Goal: Communication & Community: Ask a question

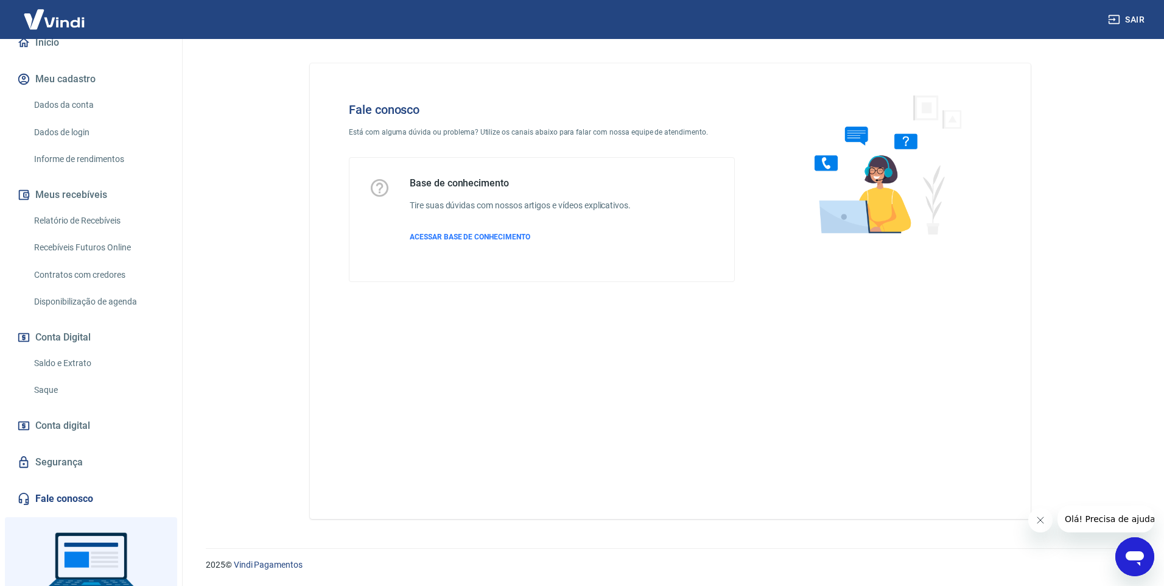
scroll to position [197, 0]
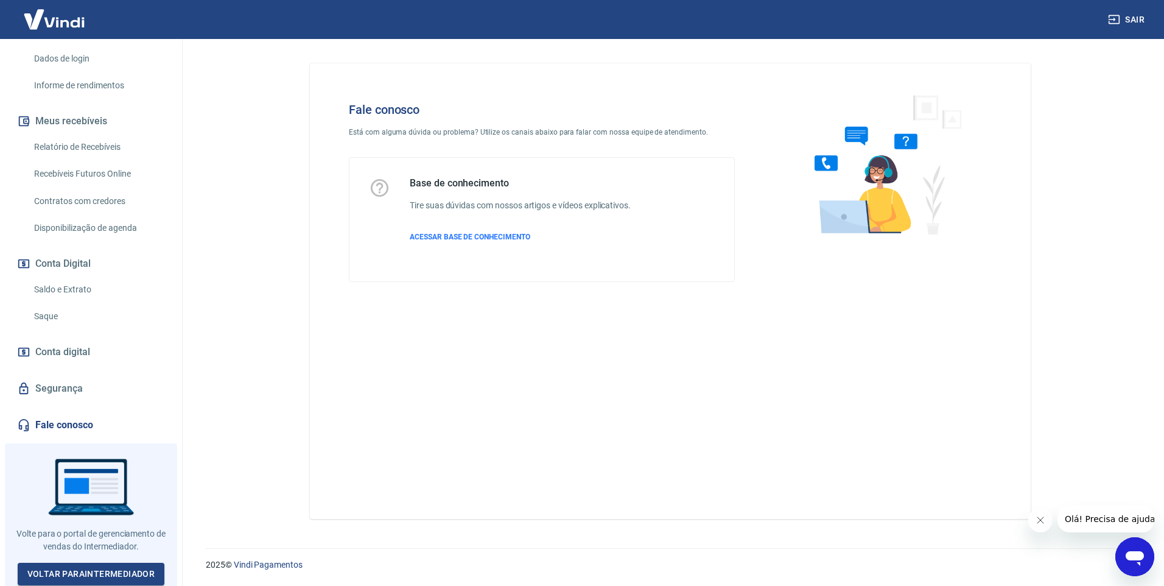
click at [67, 426] on link "Fale conosco" at bounding box center [91, 425] width 153 height 27
click at [1133, 553] on icon "Abrir janela de mensagens" at bounding box center [1135, 558] width 18 height 15
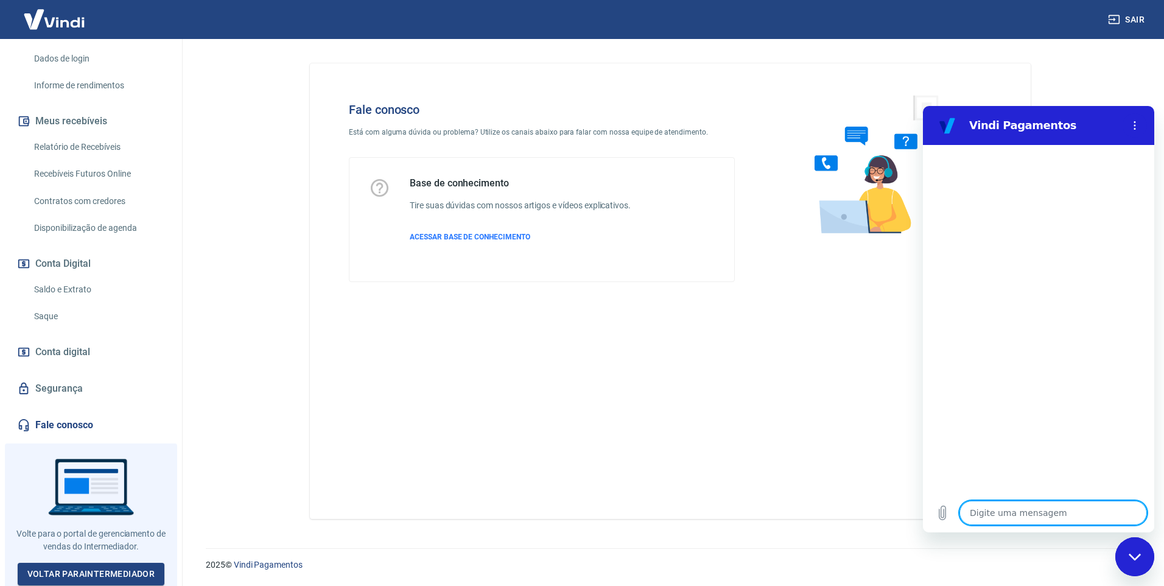
type textarea "A"
type textarea "x"
type textarea "At"
type textarea "x"
type textarea "Ate"
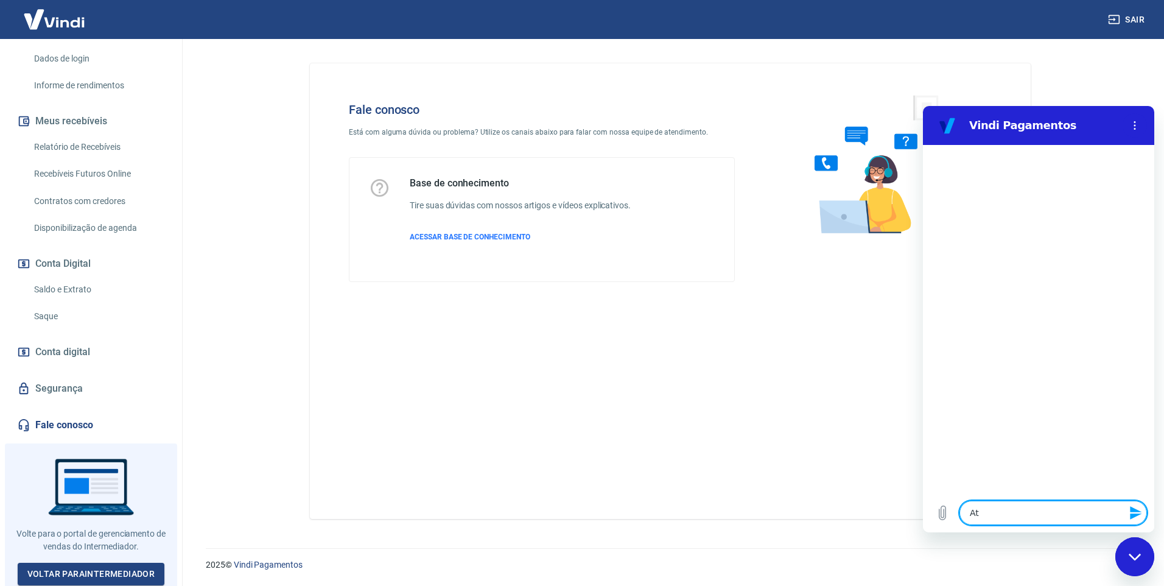
type textarea "x"
type textarea "Aten"
type textarea "x"
type textarea "Atend"
type textarea "x"
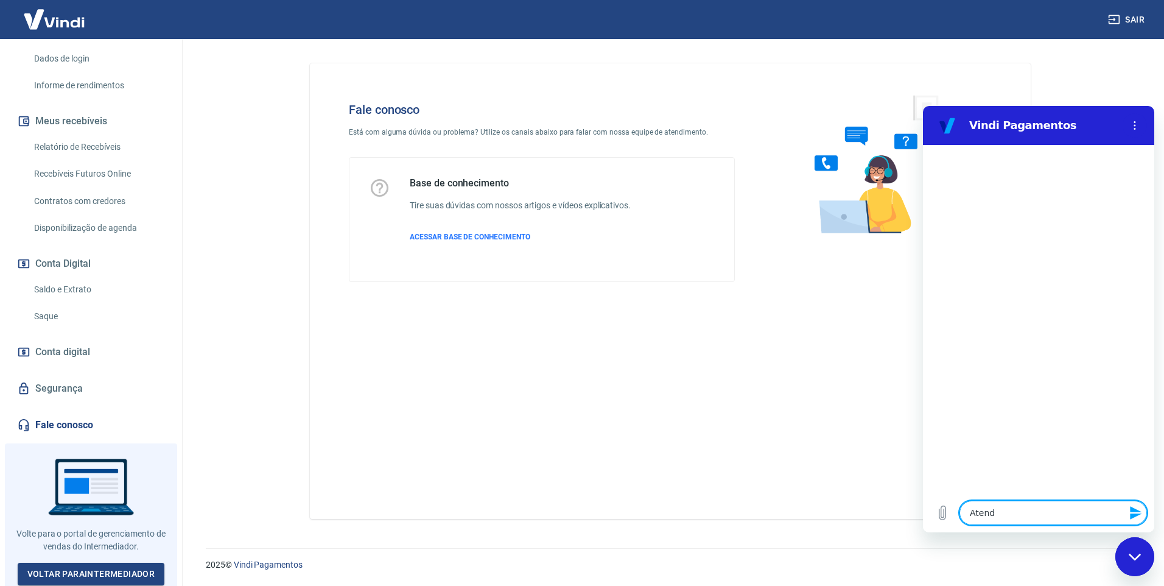
type textarea "Atendi"
type textarea "x"
type textarea "Atendim"
type textarea "x"
type textarea "Atendime"
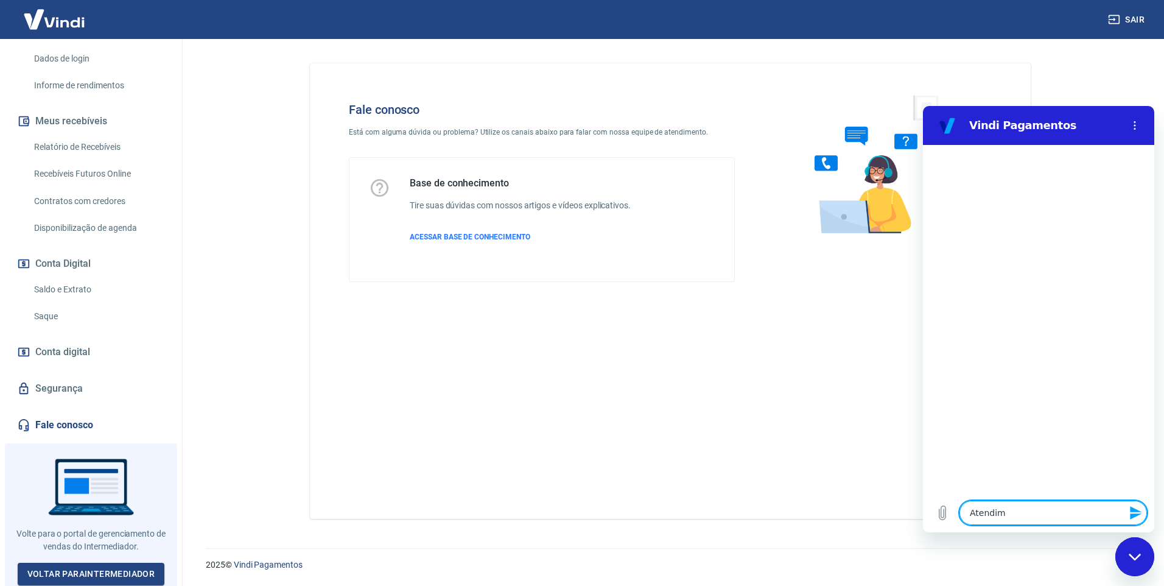
type textarea "x"
type textarea "Atendimen"
type textarea "x"
type textarea "Atendiment"
type textarea "x"
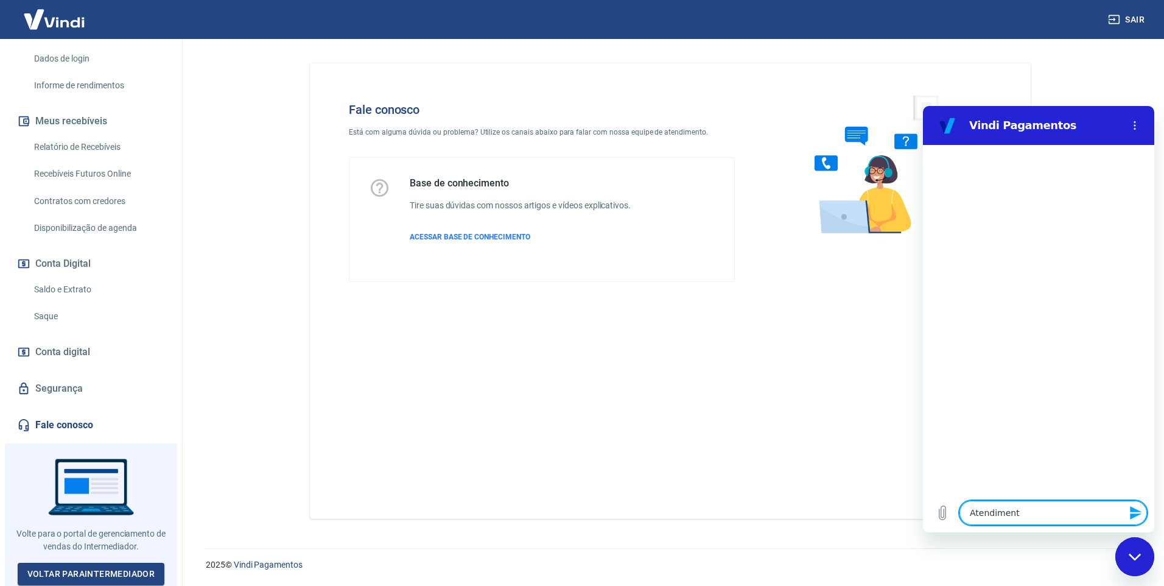
type textarea "Atendimento"
type textarea "x"
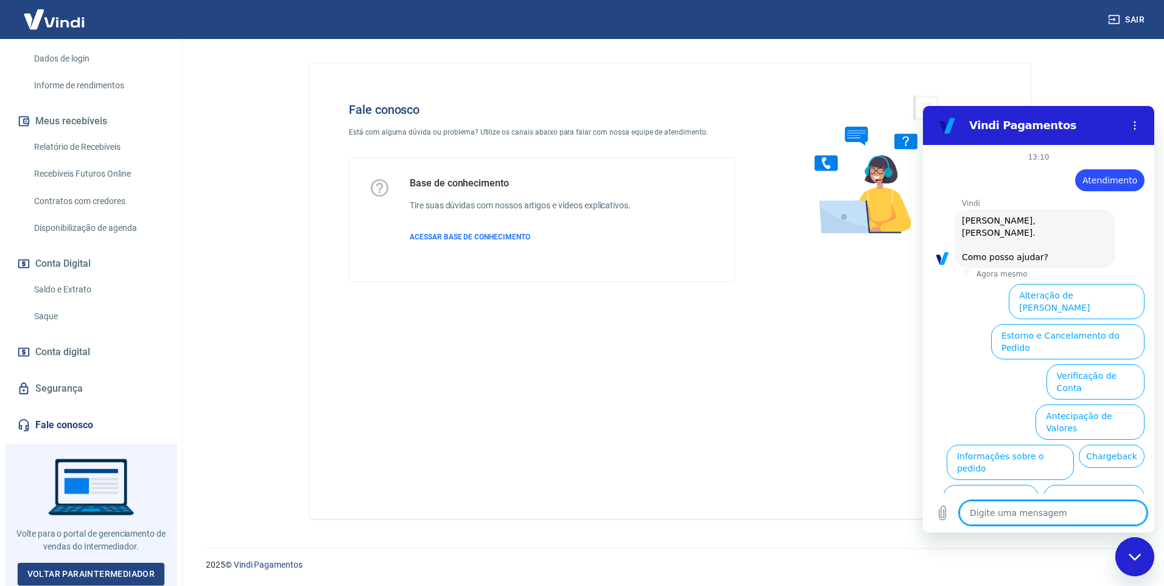
scroll to position [41, 0]
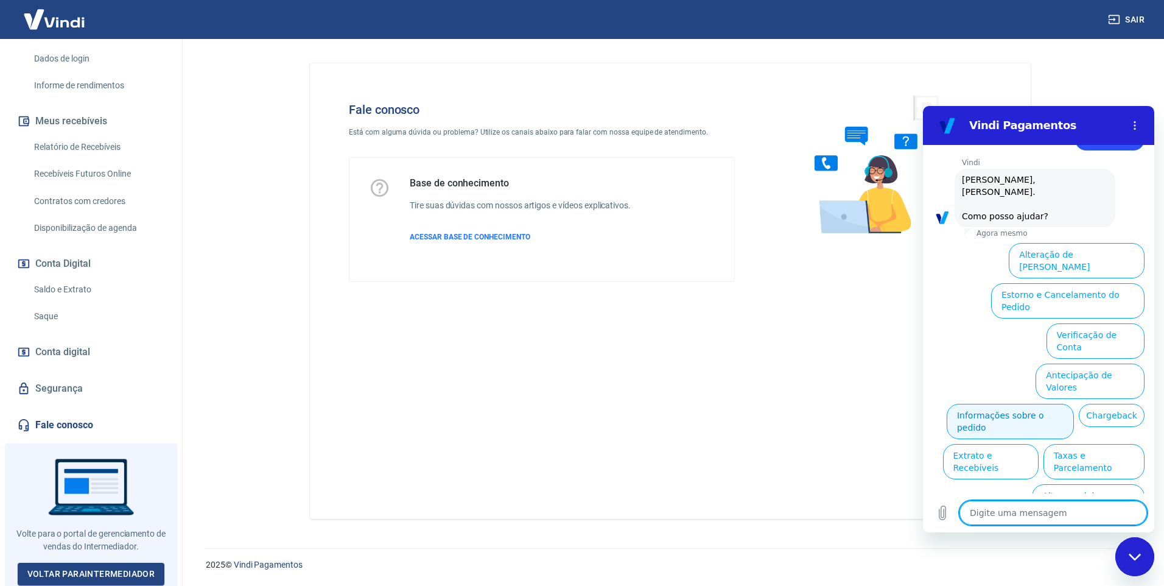
click at [1047, 404] on button "Informações sobre o pedido" at bounding box center [1010, 421] width 127 height 35
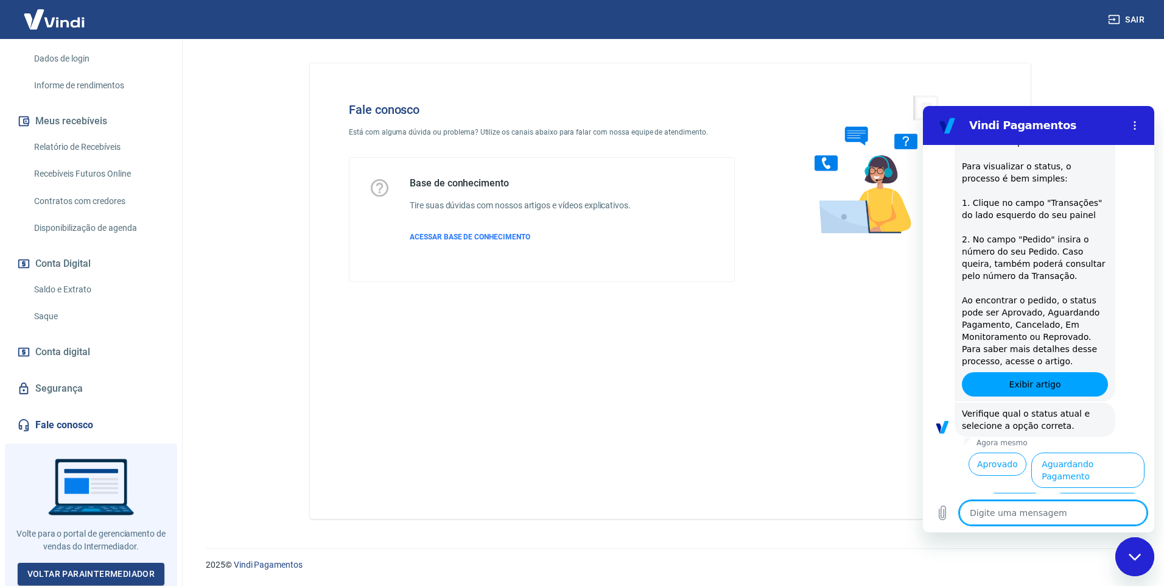
scroll to position [250, 0]
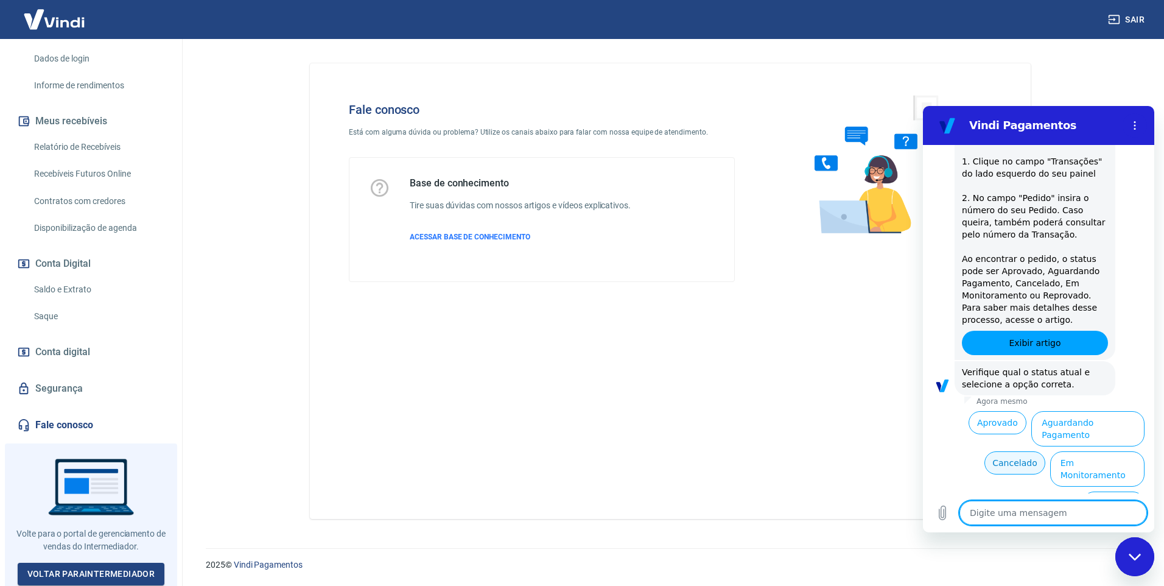
click at [995, 451] on button "Cancelado" at bounding box center [1015, 462] width 60 height 23
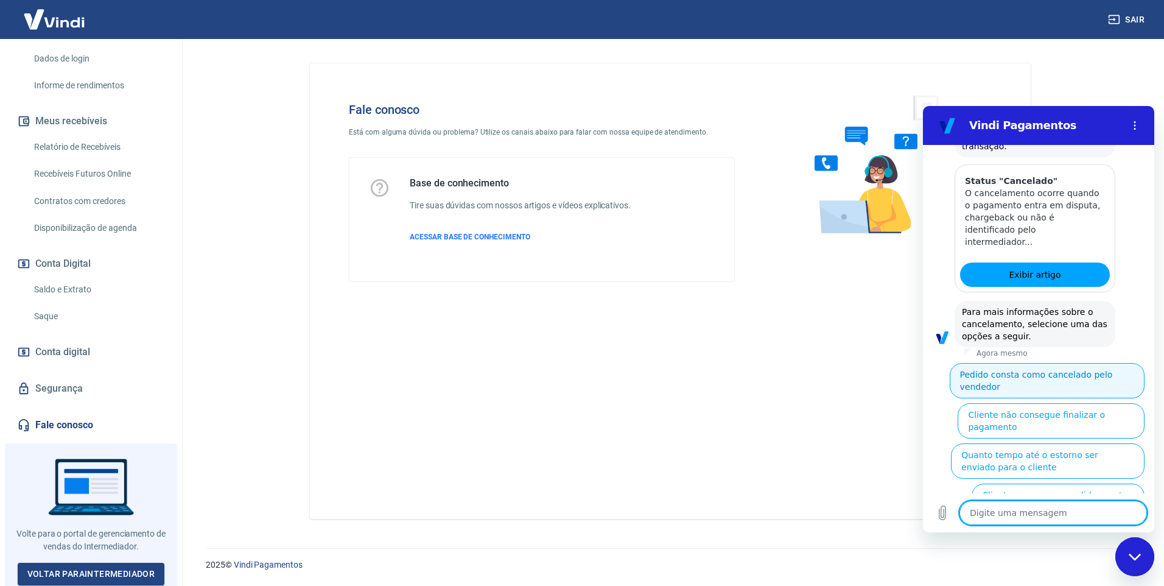
scroll to position [809, 0]
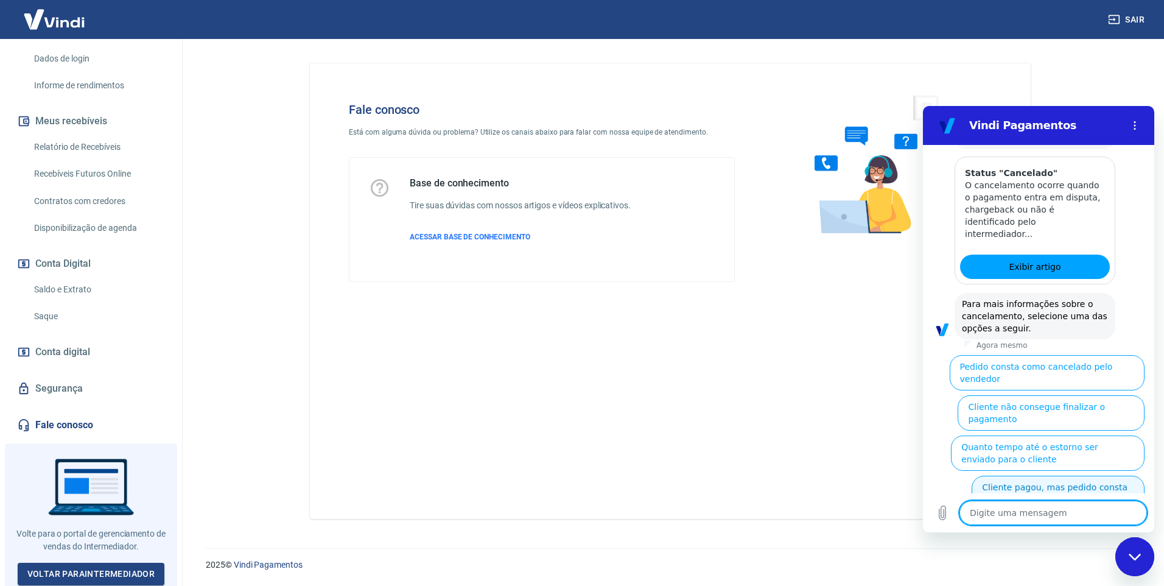
click at [1032, 476] on button "Cliente pagou, mas pedido consta como 'cancelado'" at bounding box center [1058, 493] width 173 height 35
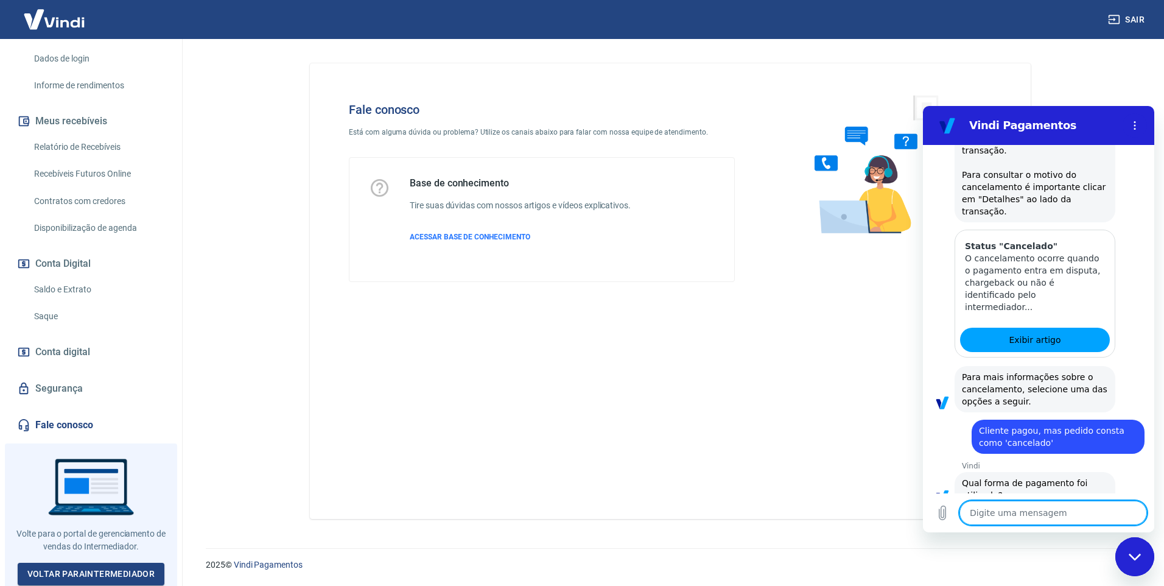
scroll to position [823, 0]
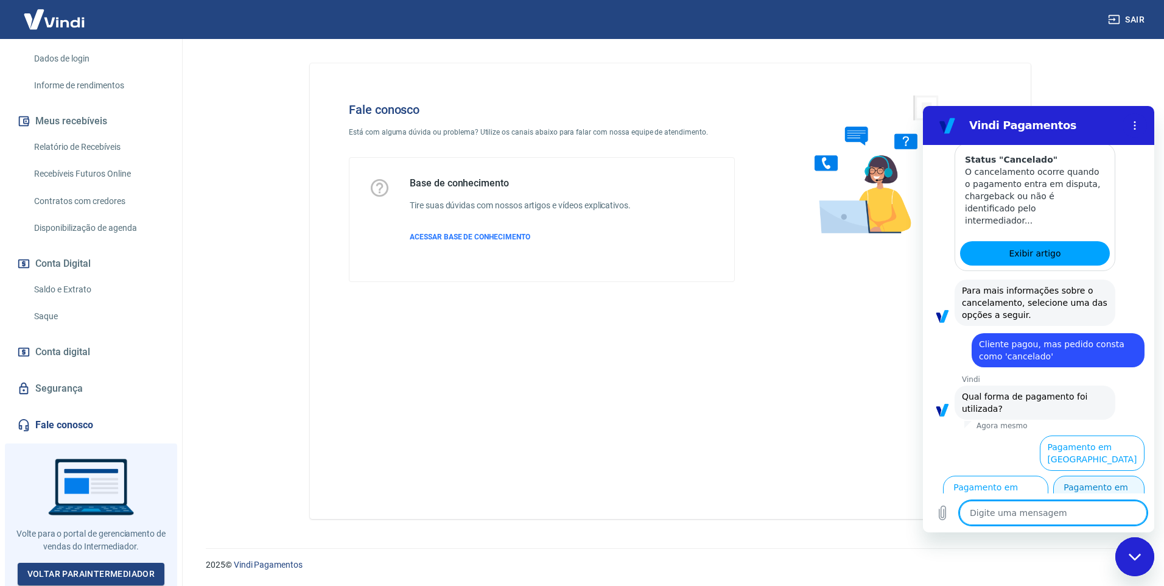
click at [1079, 478] on button "Pagamento em Pix" at bounding box center [1099, 493] width 91 height 35
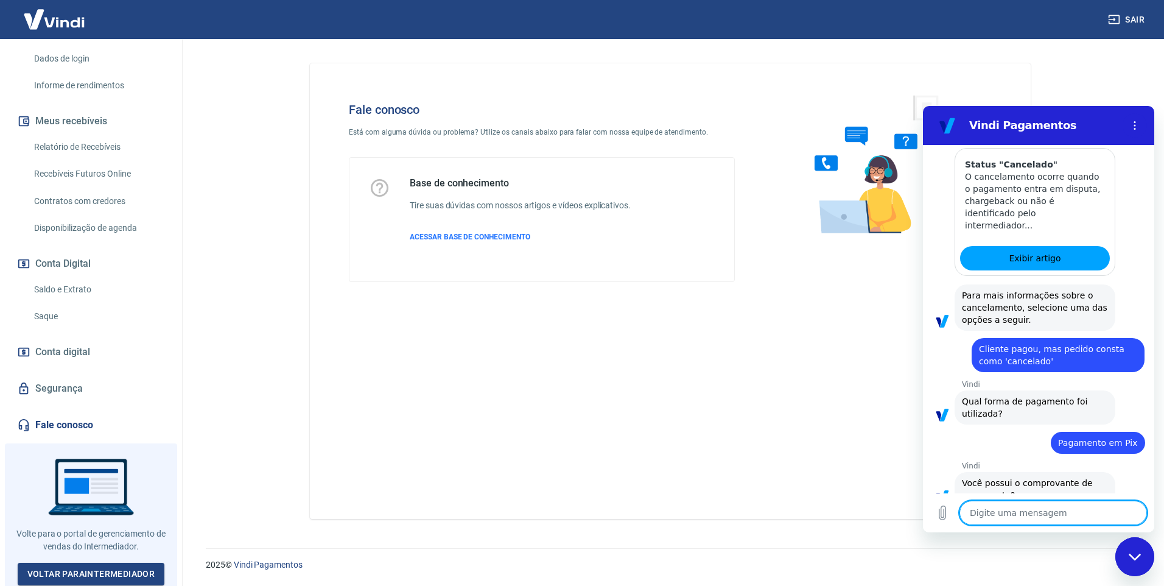
scroll to position [848, 0]
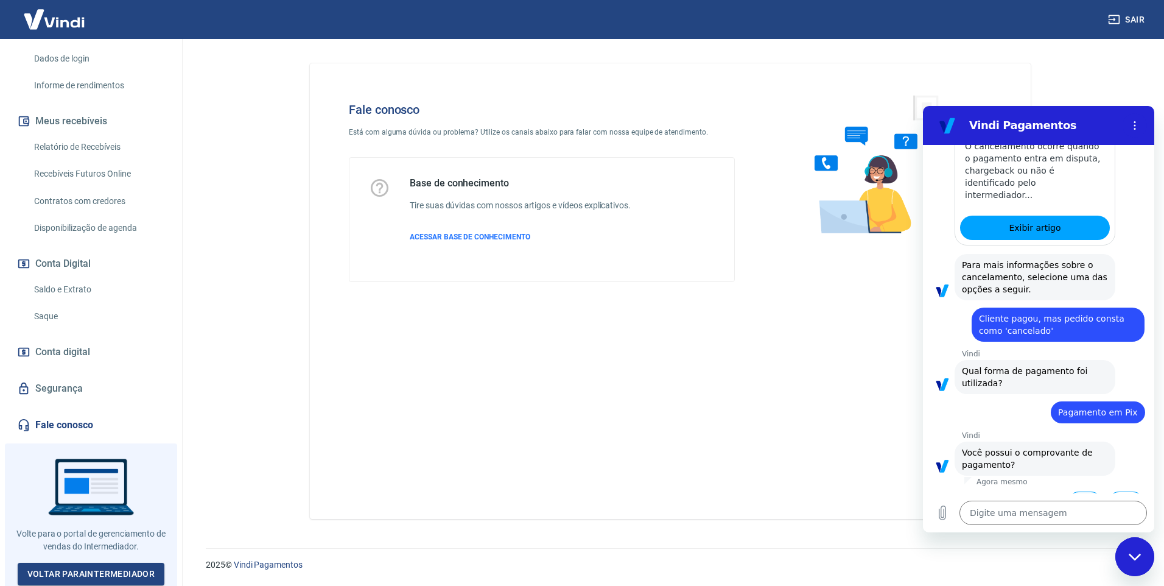
click at [1071, 491] on button "Sim" at bounding box center [1085, 502] width 35 height 23
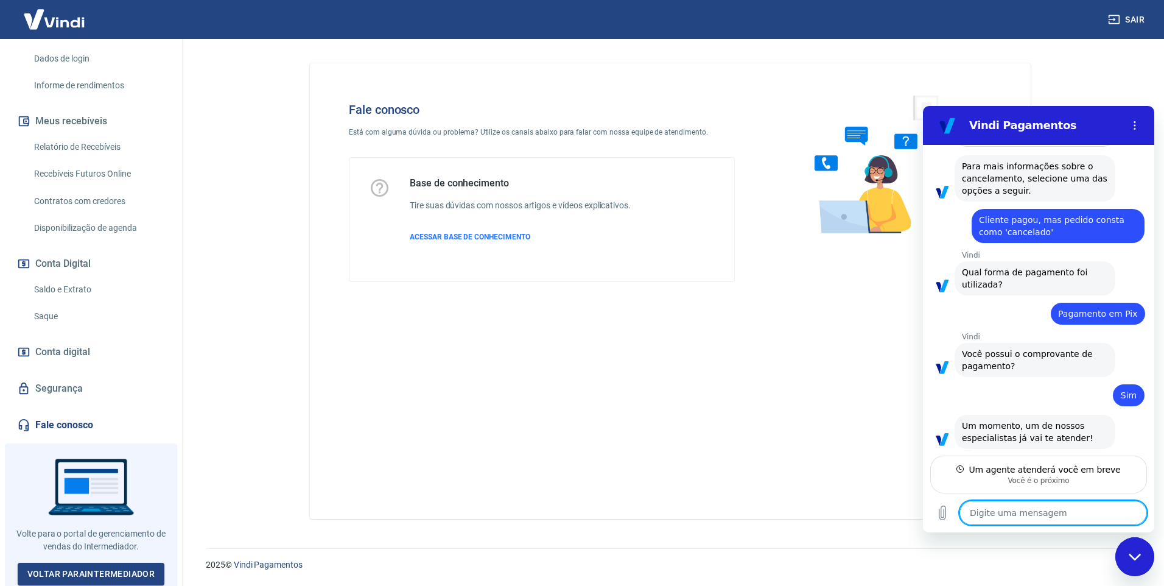
scroll to position [935, 0]
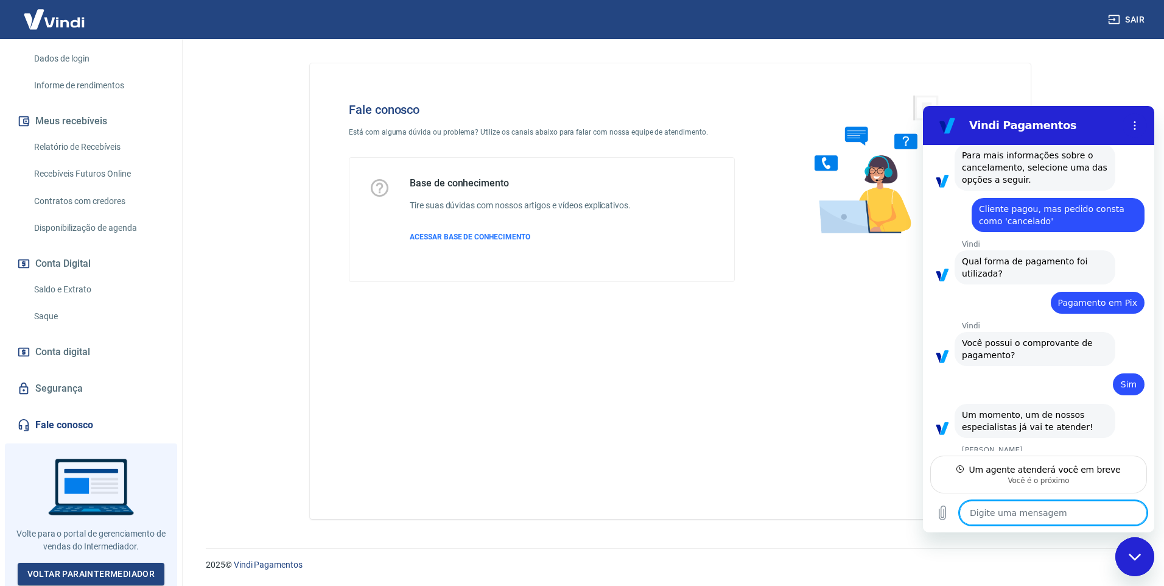
type textarea "x"
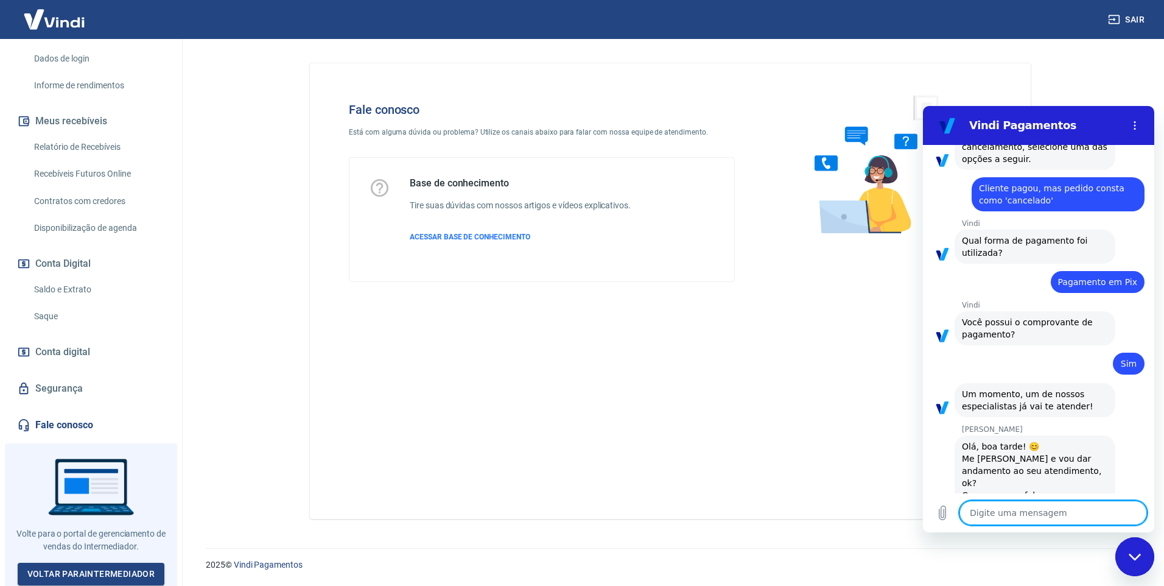
scroll to position [981, 0]
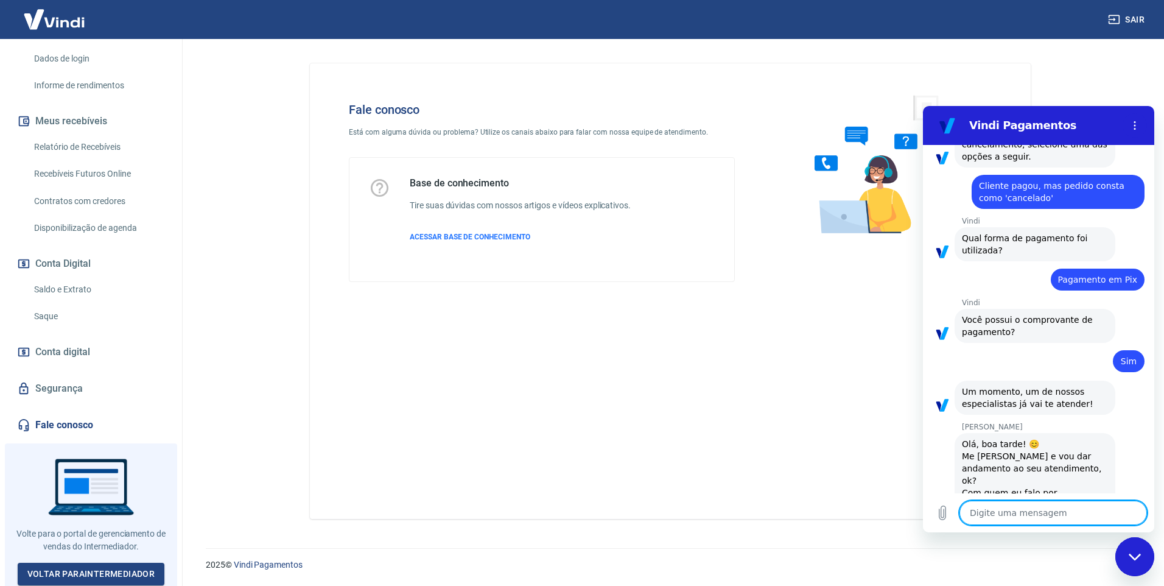
type textarea "B"
type textarea "x"
type textarea "Bo"
type textarea "x"
type textarea "Boa"
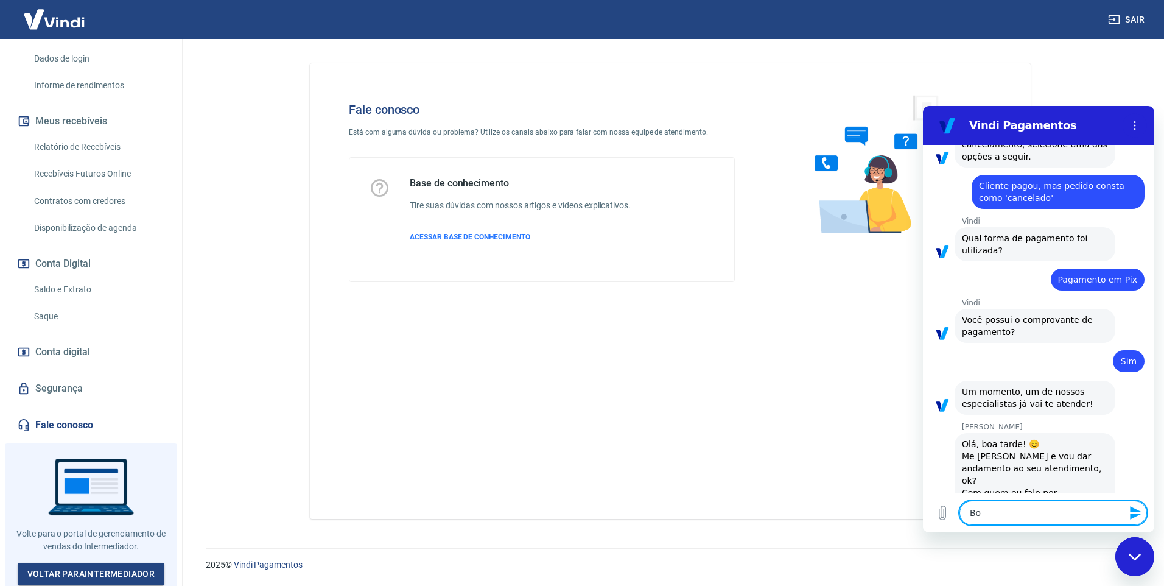
type textarea "x"
type textarea "Boa"
type textarea "x"
type textarea "Boa T"
type textarea "x"
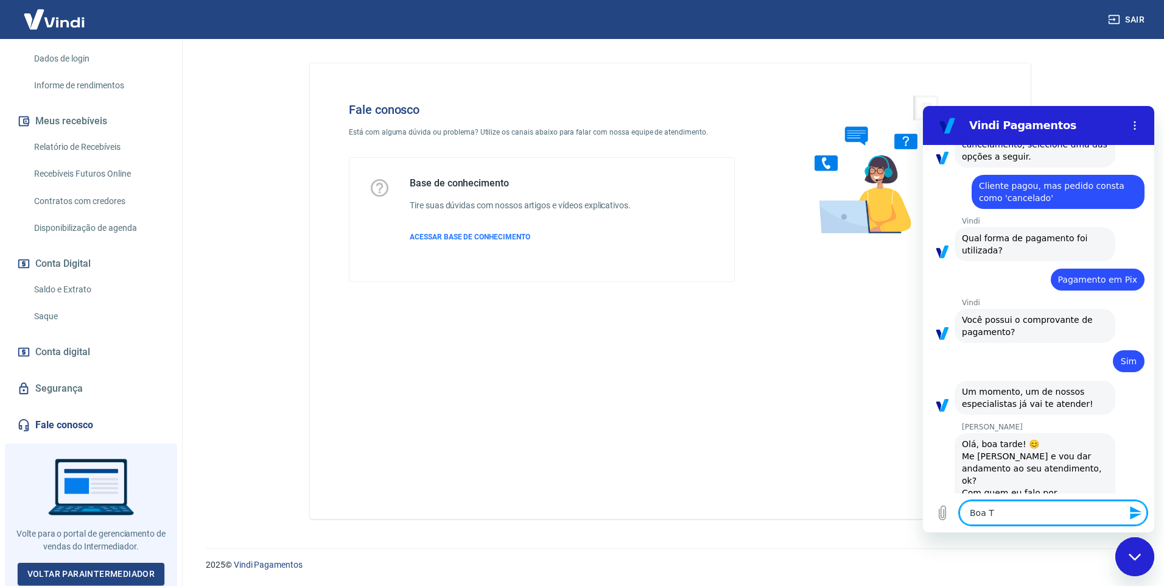
type textarea "Boa Ta"
type textarea "x"
type textarea "Boa Tar"
type textarea "x"
type textarea "Boa Tard"
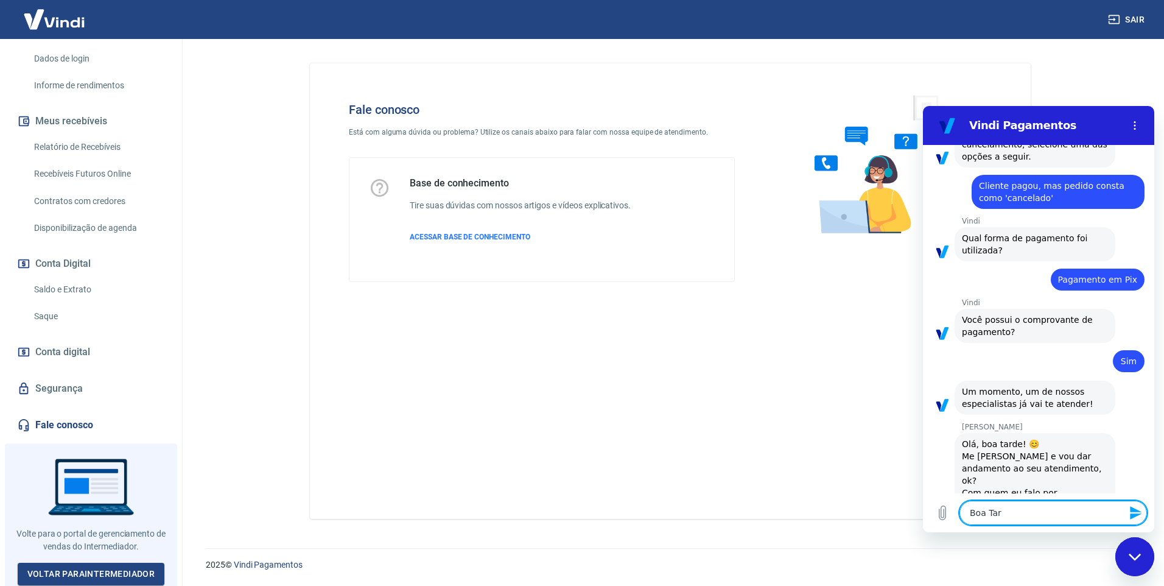
type textarea "x"
type textarea "Boa Tarde"
type textarea "x"
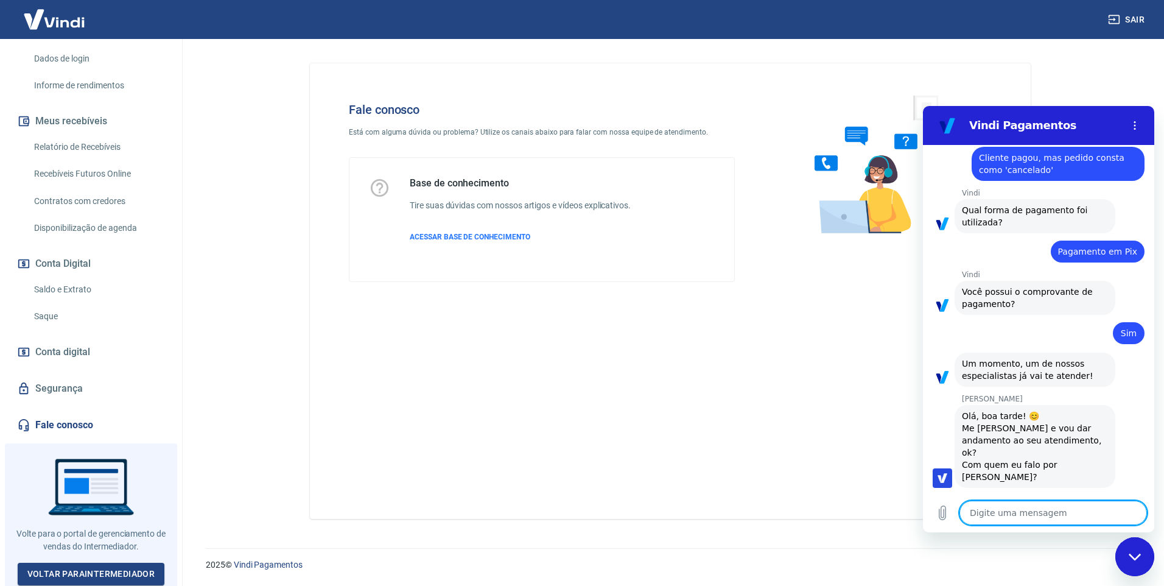
type textarea "x"
type textarea "F"
type textarea "x"
type textarea "Fl"
type textarea "x"
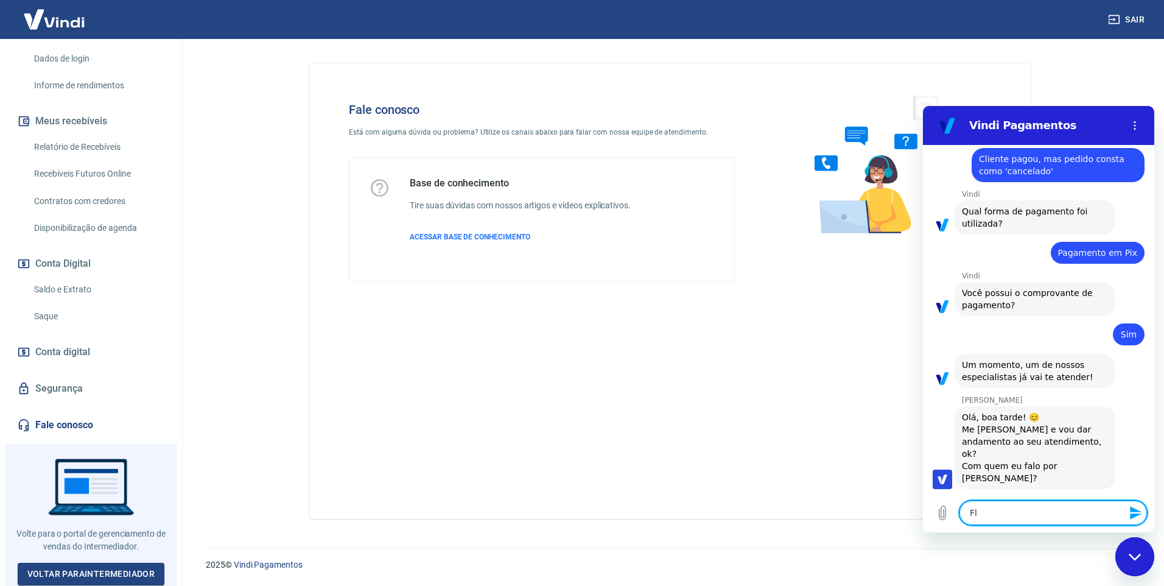
scroll to position [1010, 0]
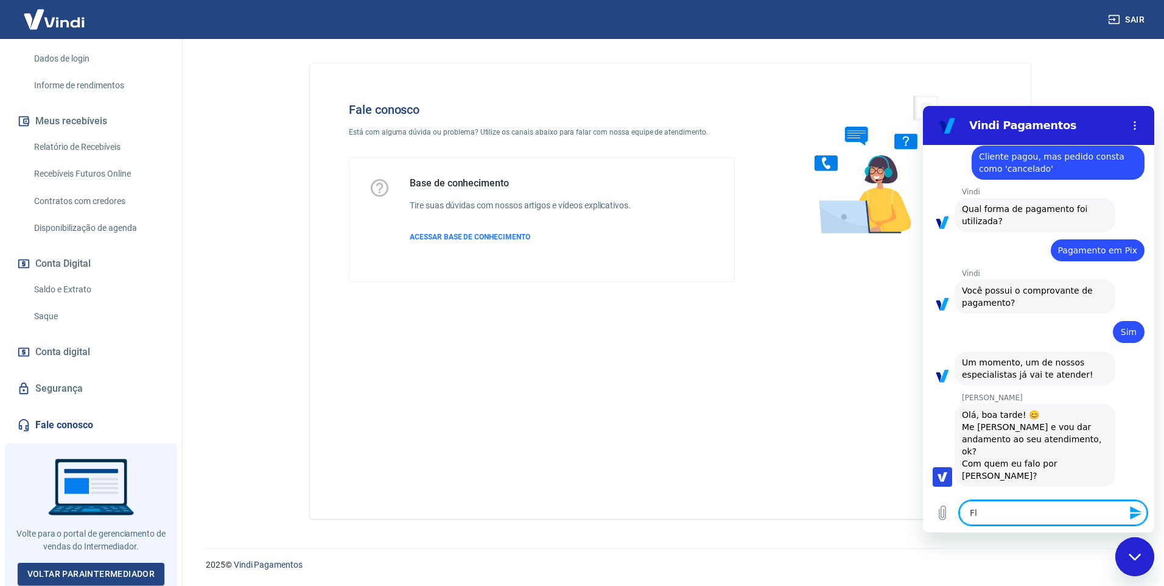
type textarea "Flá"
type textarea "x"
type textarea "Fláv"
type textarea "x"
type textarea "Flávi"
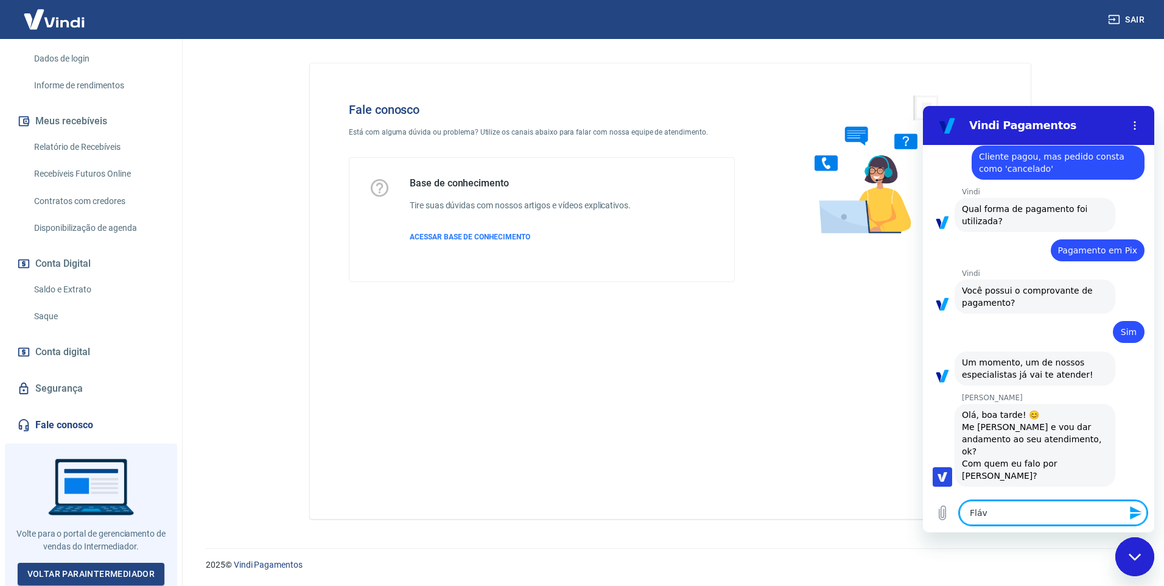
type textarea "x"
type textarea "[PERSON_NAME]"
type textarea "x"
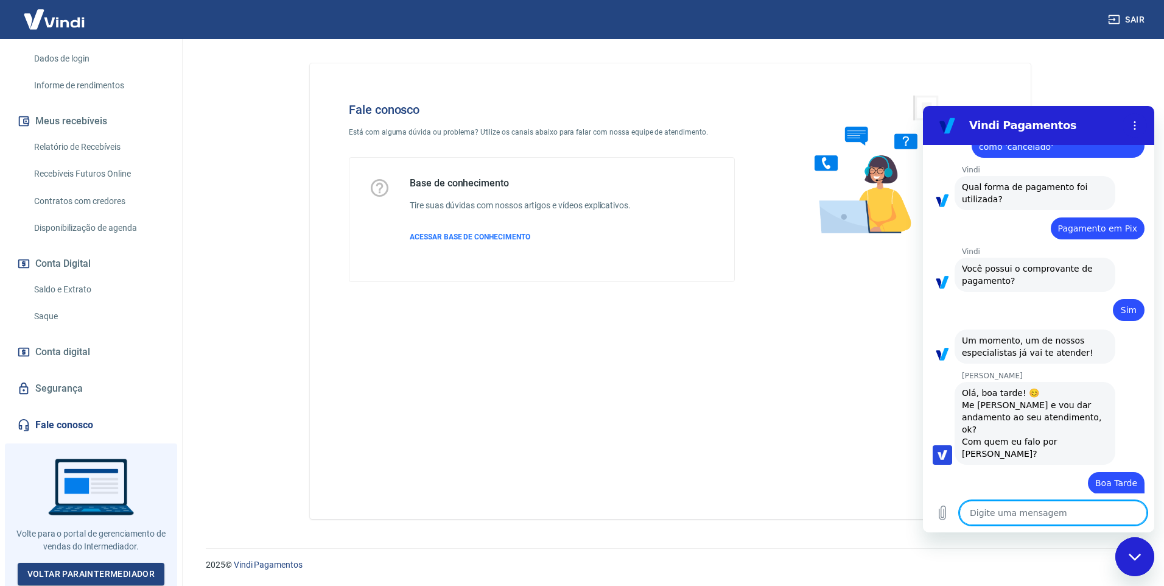
type textarea "x"
type textarea "T"
type textarea "x"
type textarea "To"
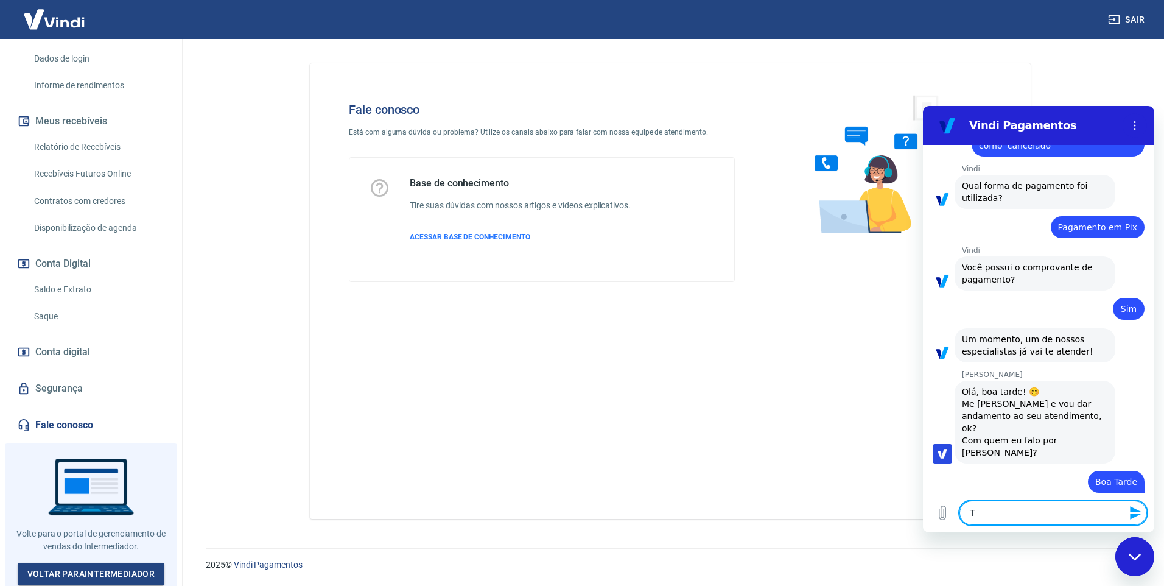
type textarea "x"
type textarea "T"
type textarea "x"
type textarea "A"
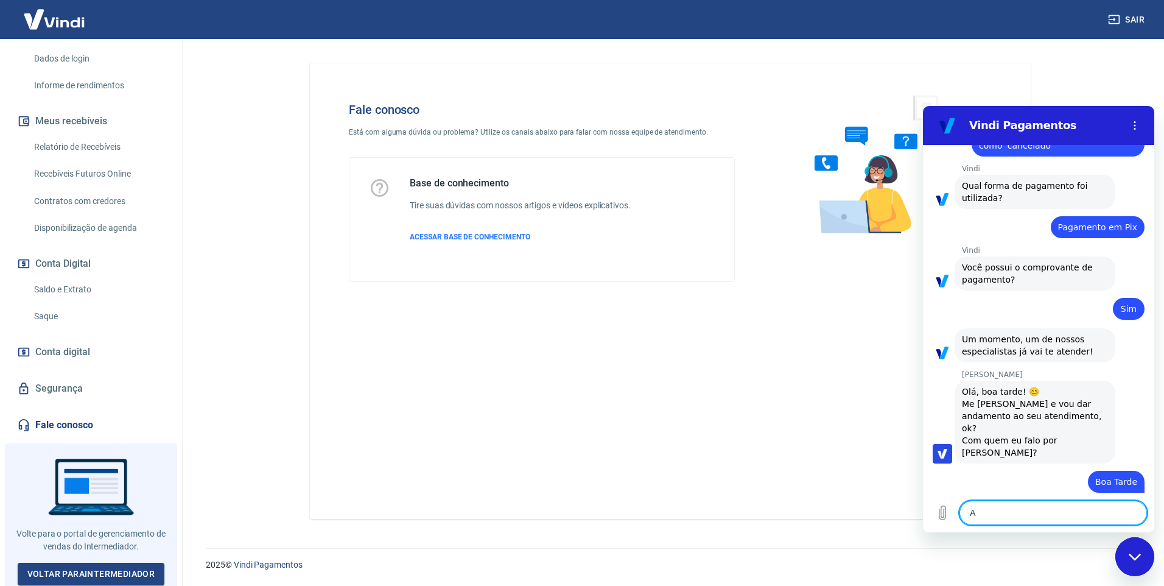
type textarea "x"
type textarea "Ab"
type textarea "x"
type textarea "Abr"
type textarea "x"
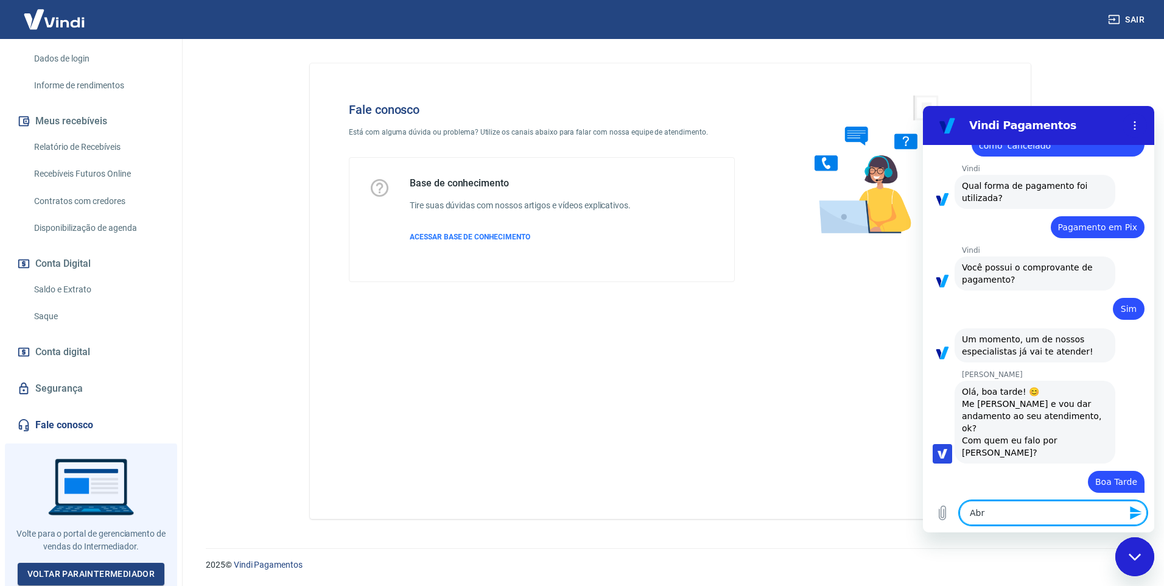
type textarea "Abri"
type textarea "x"
type textarea "Abrim"
type textarea "x"
type textarea "Abrimo"
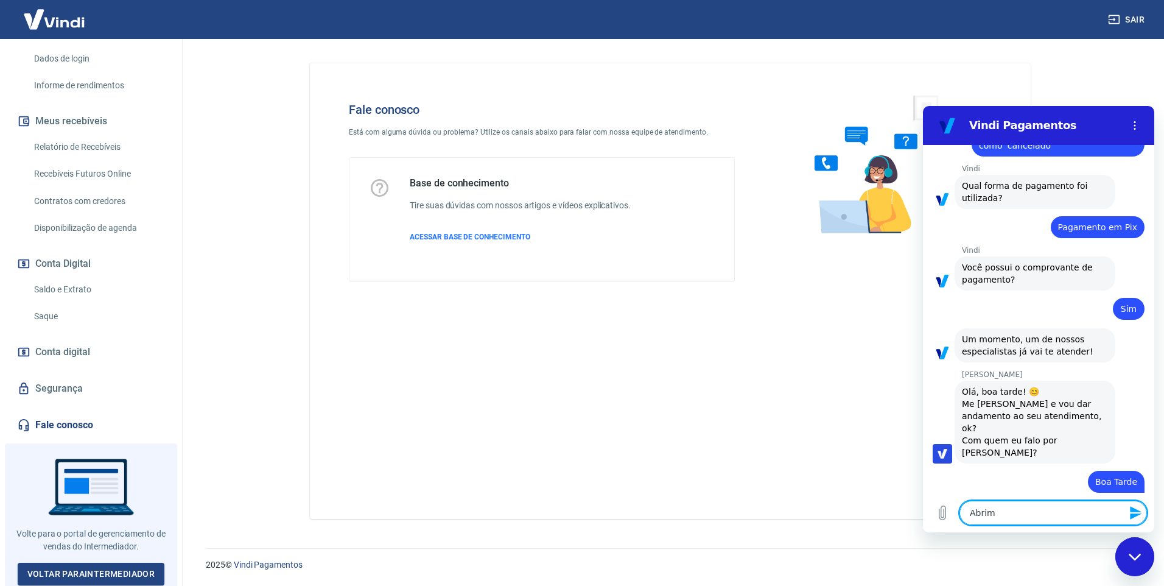
type textarea "x"
type textarea "Abrimos"
type textarea "x"
type textarea "Abrimos"
type textarea "x"
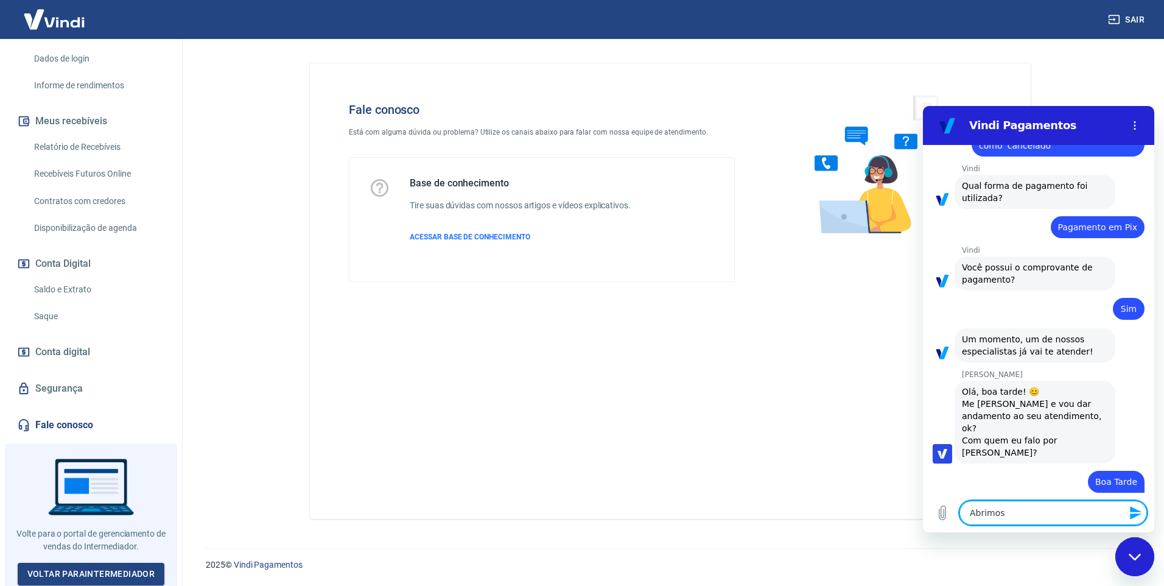
type textarea "Abrimos o"
type textarea "x"
type textarea "Abrimos o"
type textarea "x"
type textarea "Abrimos o t"
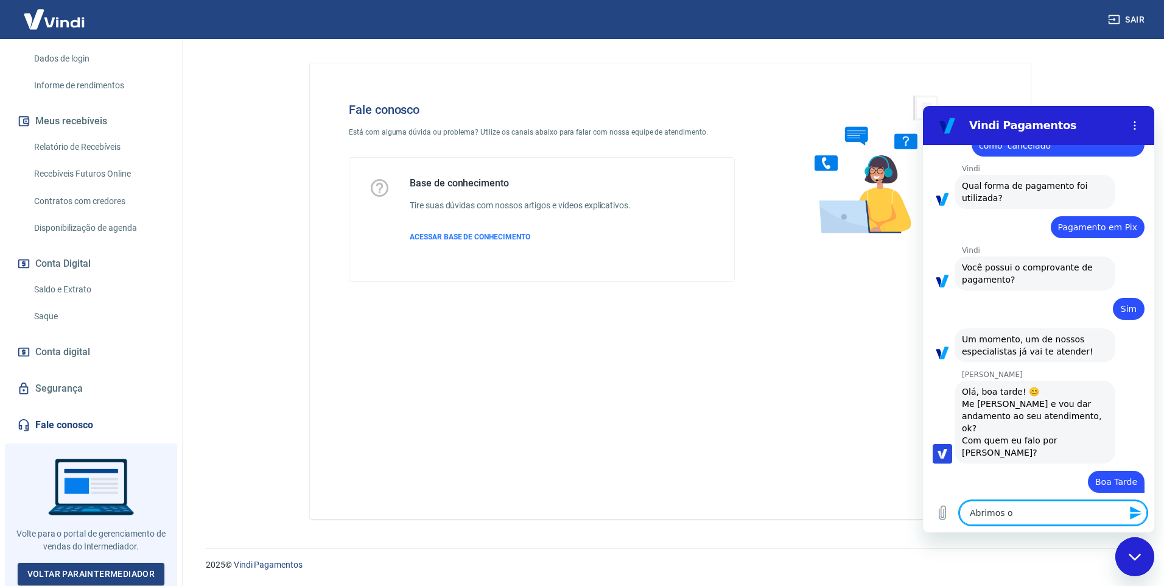
type textarea "x"
type textarea "Abrimos o ti"
type textarea "x"
type textarea "Abrimos o tic"
type textarea "x"
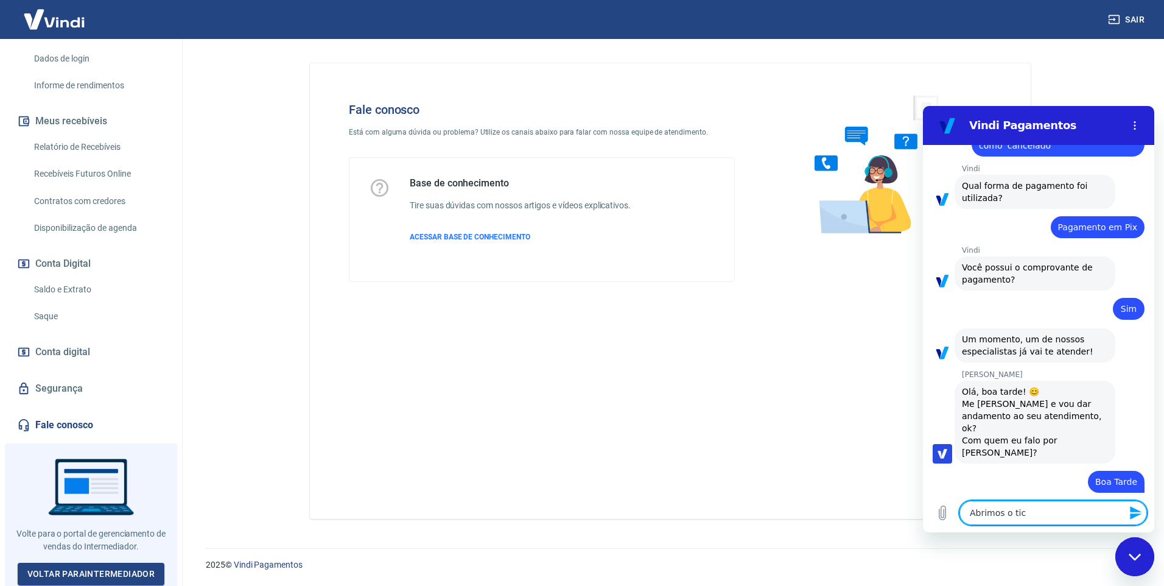
type textarea "Abrimos o tick"
type textarea "x"
type textarea "Abrimos o ticke"
type textarea "x"
type textarea "Abrimos o ticke"
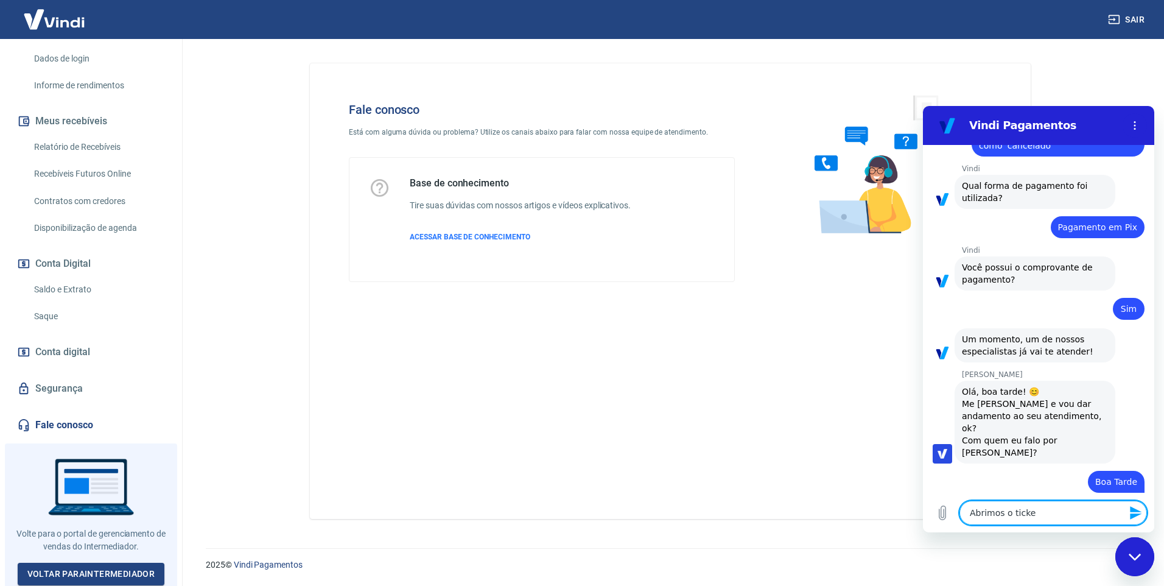
type textarea "x"
type textarea "Abrimos o ticke"
type textarea "x"
type textarea "Abrimos o ticket"
type textarea "x"
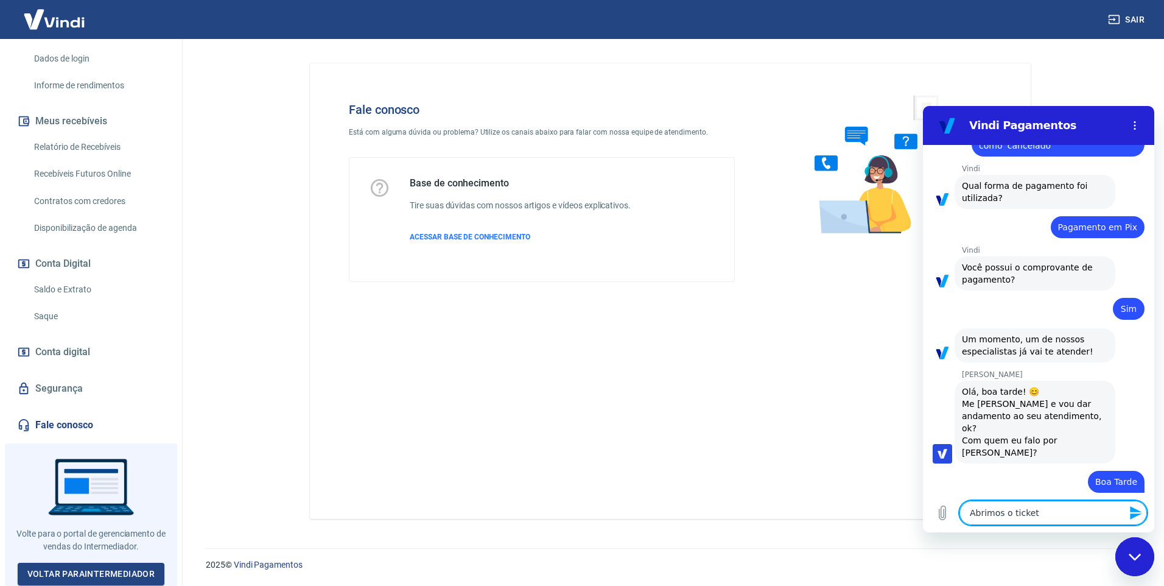
type textarea "Abrimos o ticket"
type textarea "x"
paste textarea "1692724"
type textarea "Abrimos o ticket 1692724"
type textarea "x"
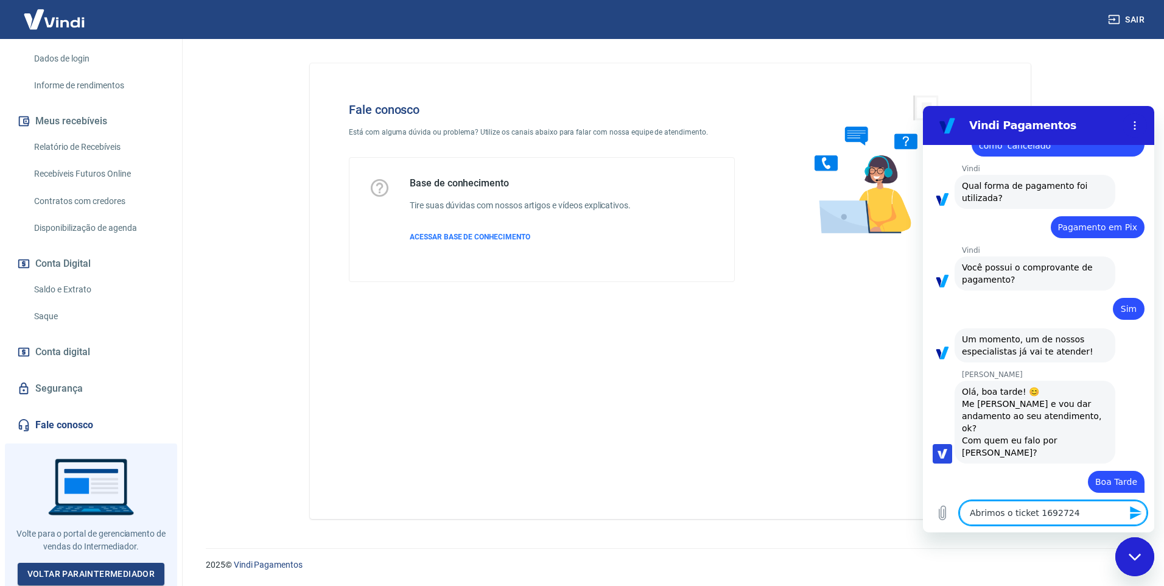
type textarea "Abrimos o ticket 1692724"
type textarea "x"
type textarea "Abrimos o ticket 1692724 e"
type textarea "x"
type textarea "Abrimos o ticket 1692724 e"
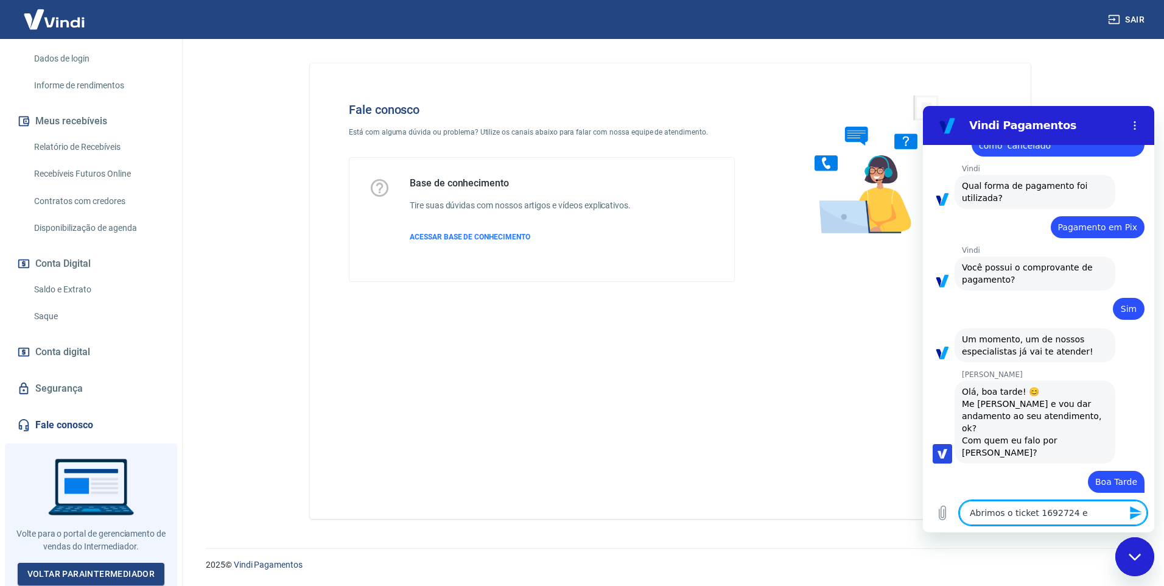
type textarea "x"
type textarea "Abrimos o ticket 1692724 e n"
type textarea "x"
type textarea "Abrimos o ticket 1692724 e"
type textarea "x"
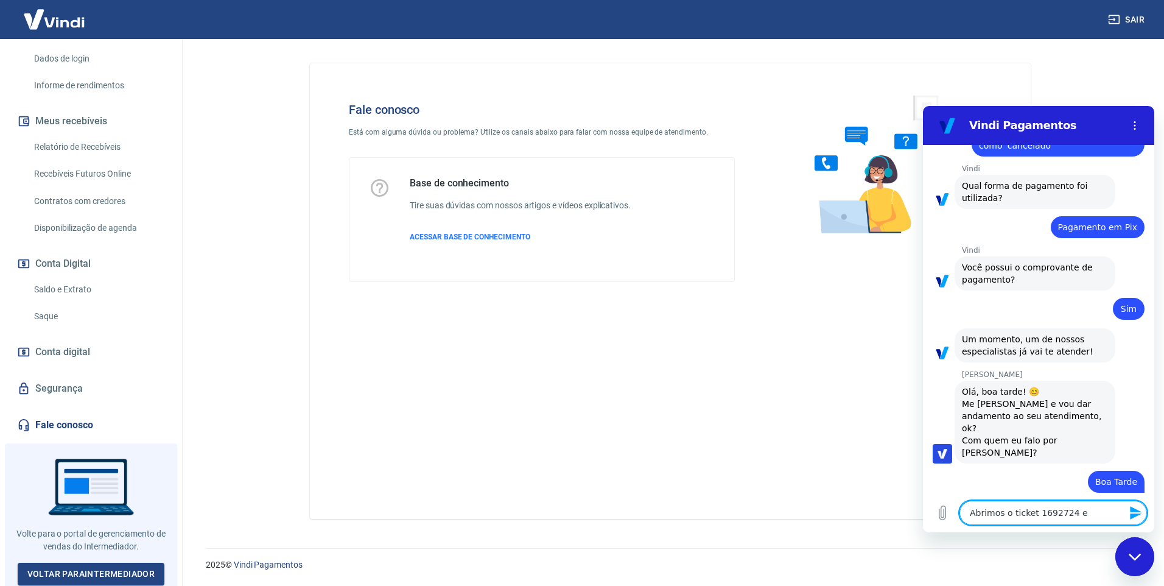
type textarea "Abrimos o ticket 1692724 e"
type textarea "x"
type textarea "Abrimos o ticket 1692724"
type textarea "x"
click at [1034, 518] on textarea "Abrimos o ticket 1692724" at bounding box center [1054, 513] width 188 height 24
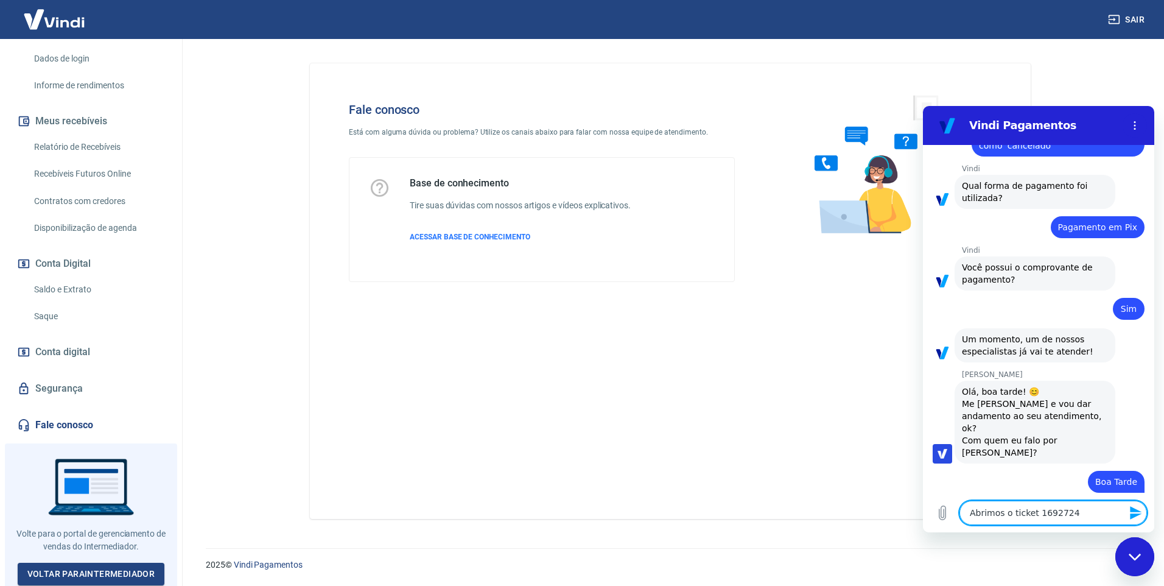
type textarea "Abrimos o ticket #1692724"
type textarea "x"
click at [1084, 511] on textarea "Abrimos o ticket #1692724" at bounding box center [1054, 513] width 188 height 24
type textarea "Abrimos o ticket #1692724 e"
type textarea "x"
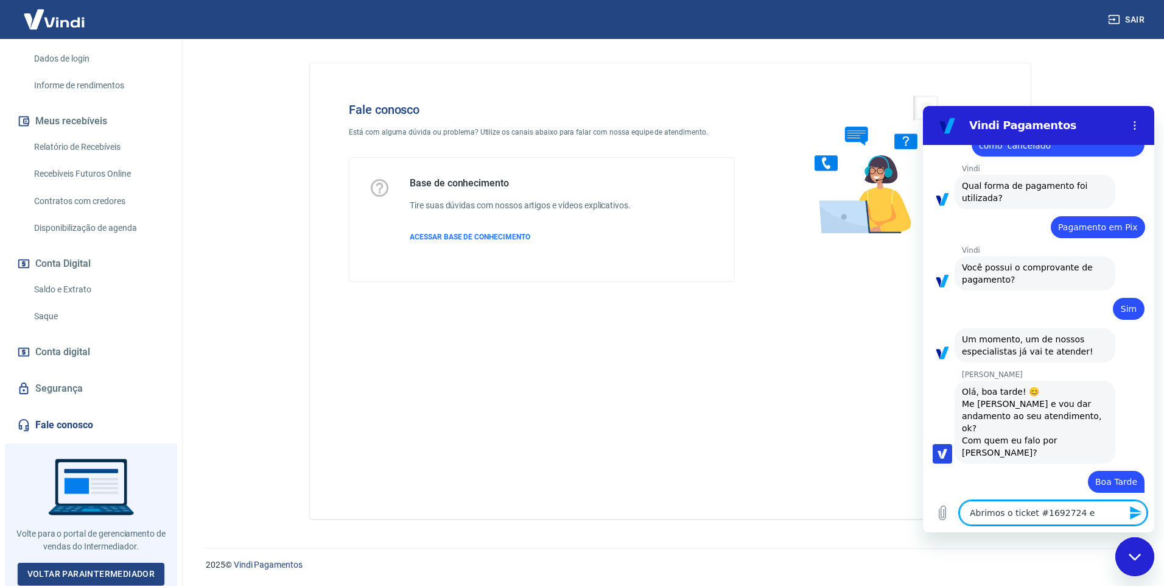
type textarea "Abrimos o ticket #1692724 e"
type textarea "x"
type textarea "Abrimos o ticket #1692724 e n"
type textarea "x"
type textarea "Abrimos o ticket #1692724 e nã"
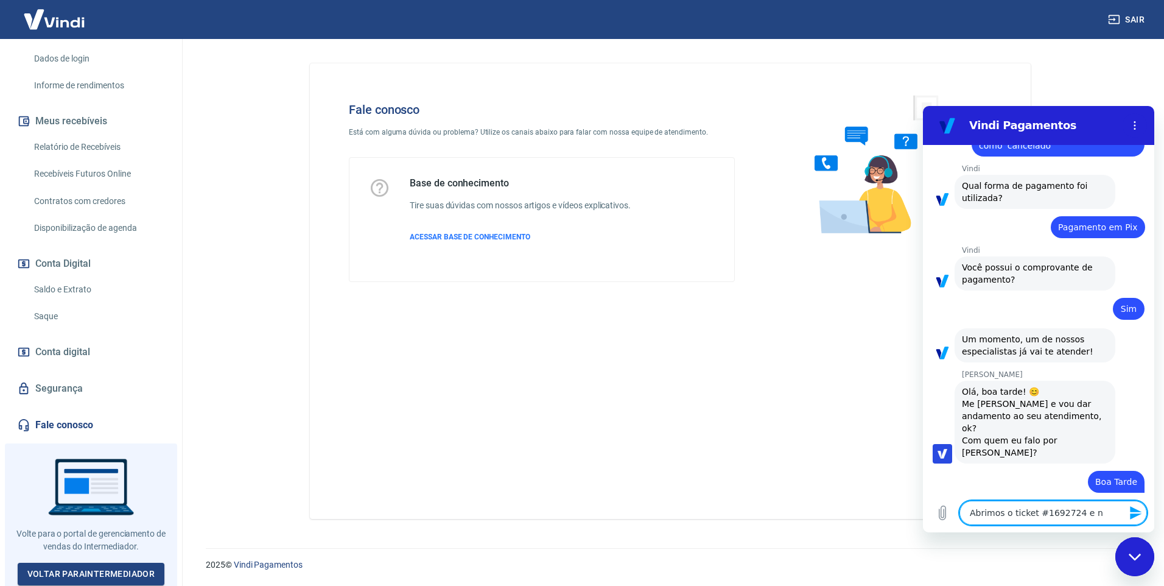
type textarea "x"
type textarea "Abrimos o ticket #1692724 e nã"
type textarea "x"
type textarea "Abrimos o ticket #1692724 e nã"
type textarea "x"
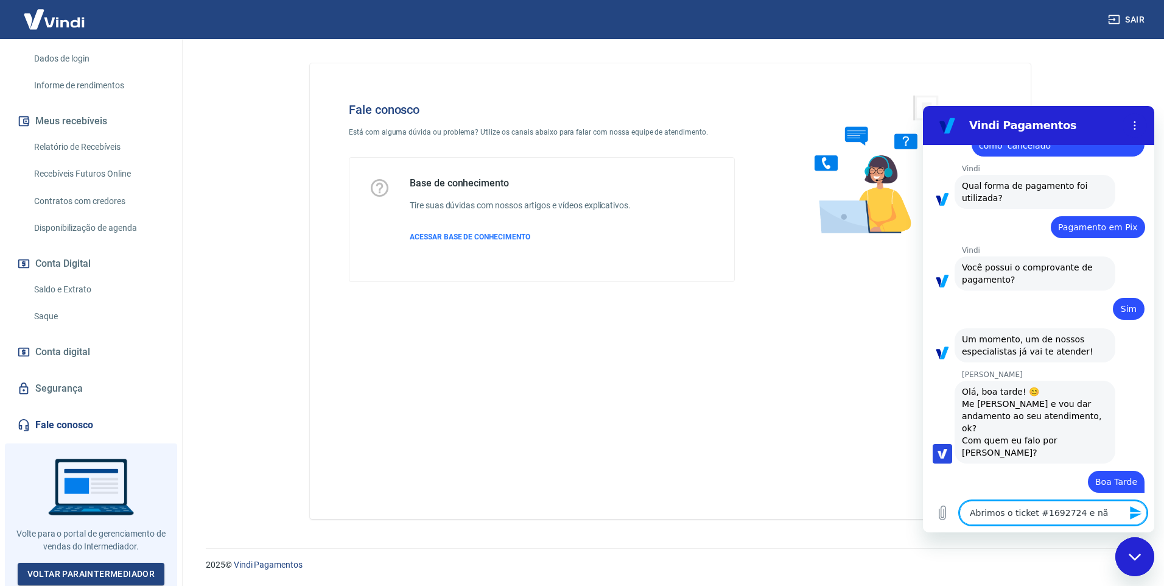
type textarea "Abrimos o ticket #1692724 e n"
type textarea "x"
type textarea "Abrimos o ticket #1692724 e nã"
type textarea "x"
type textarea "Abrimos o ticket #1692724 e não"
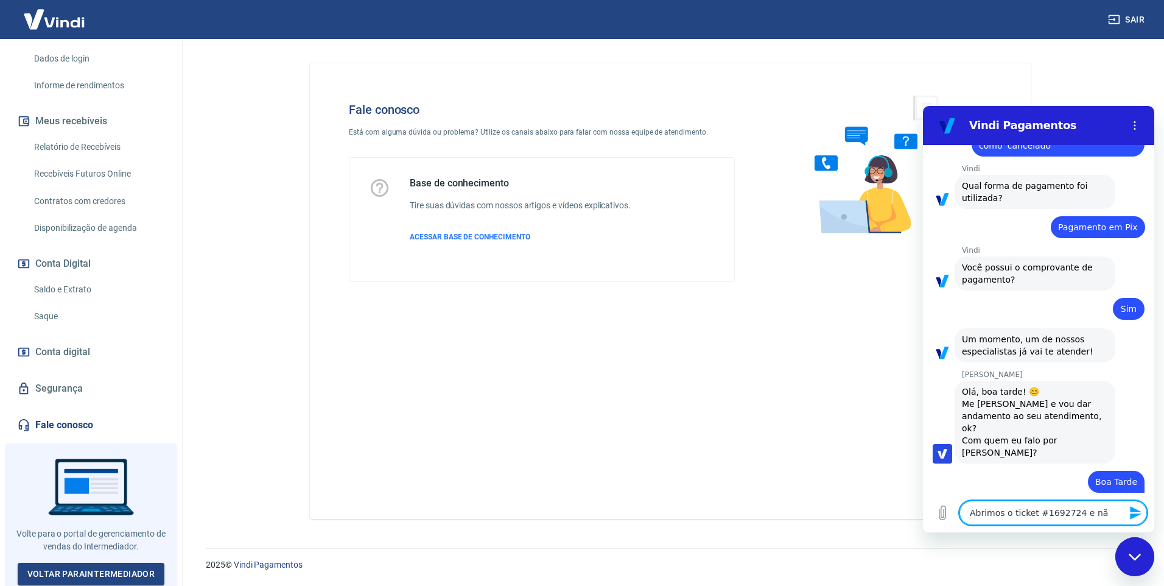
type textarea "x"
type textarea "Abrimos o ticket #1692724 e não"
type textarea "x"
type textarea "Abrimos o ticket #1692724 e não t"
type textarea "x"
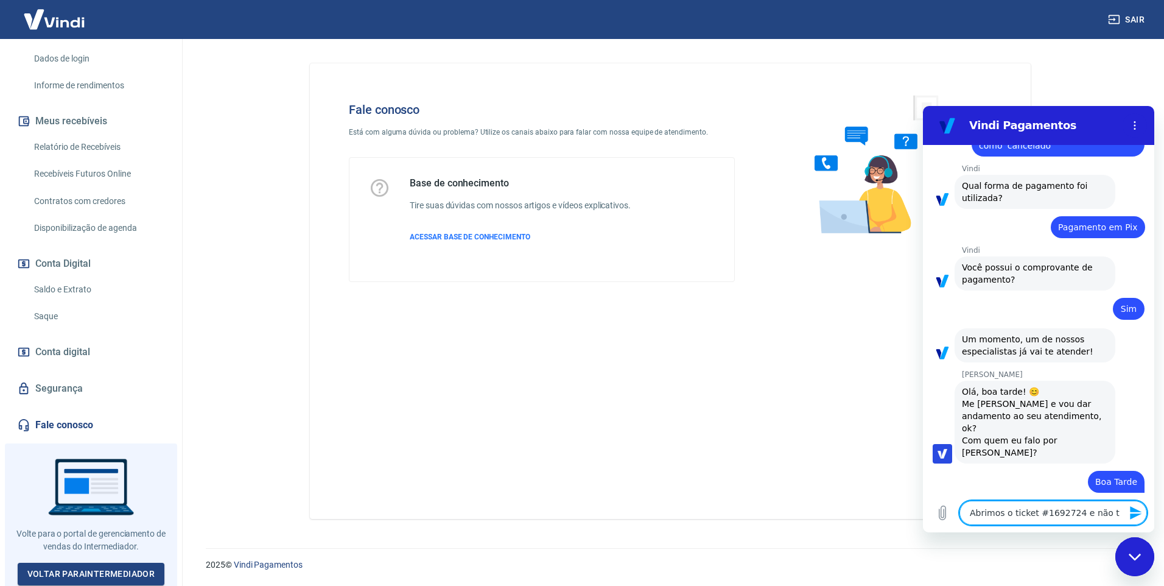
type textarea "Abrimos o ticket #1692724 e não ti"
type textarea "x"
type textarea "Abrimos o ticket #1692724 e não tiv"
type textarea "x"
type textarea "Abrimos o ticket #1692724 e não tive"
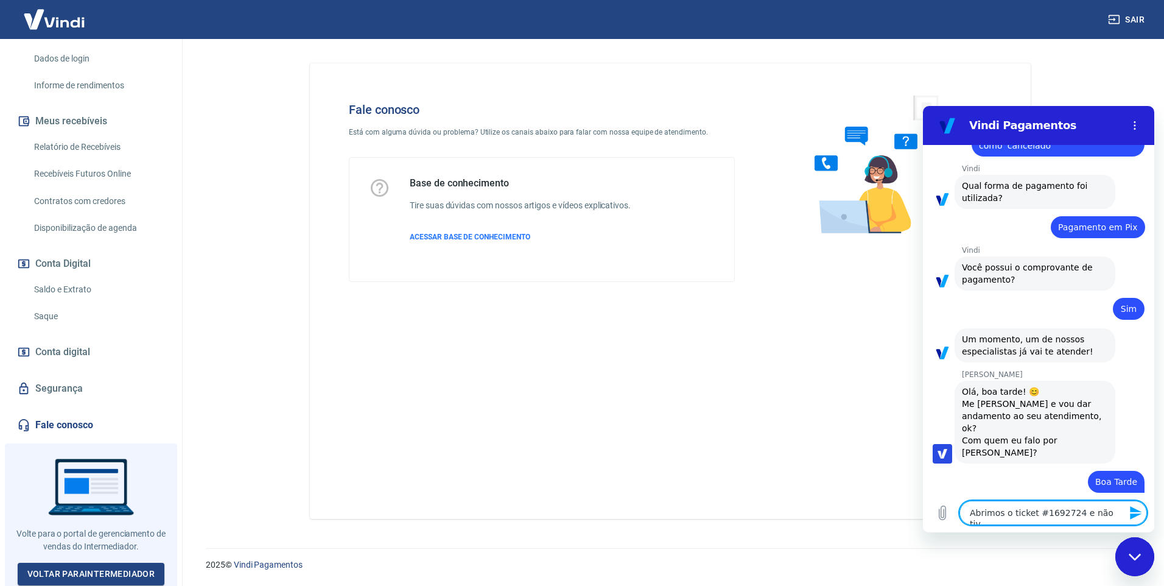
type textarea "x"
type textarea "Abrimos o ticket #1692724 e não tivem"
type textarea "x"
type textarea "Abrimos o ticket #1692724 e não tivemo"
type textarea "x"
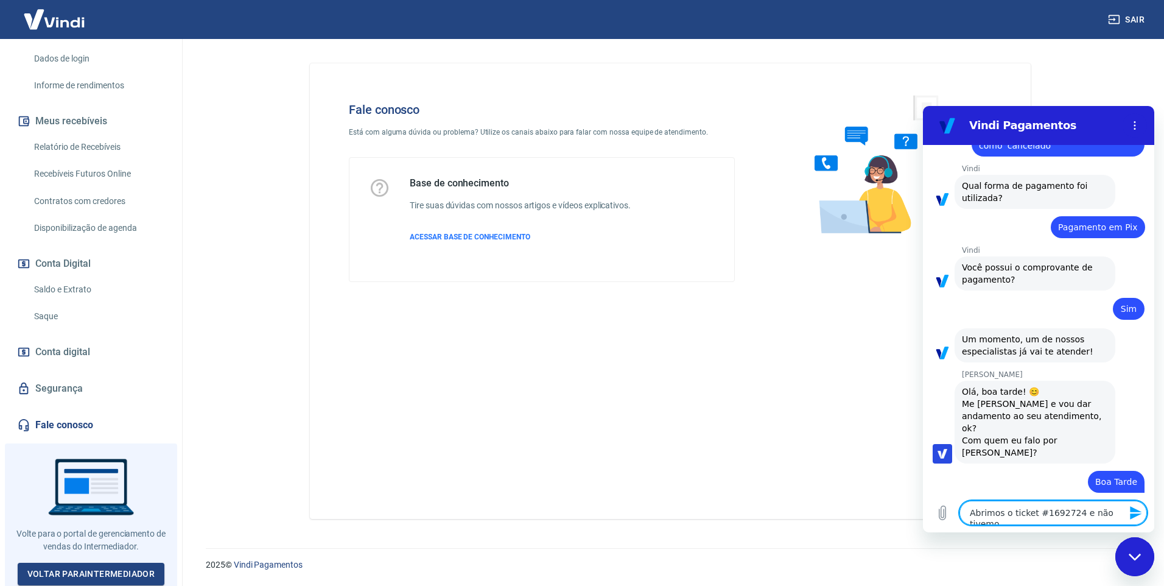
type textarea "Abrimos o ticket #1692724 e não tivemos"
type textarea "x"
type textarea "Abrimos o ticket #1692724 e não tivemos"
type textarea "x"
type textarea "Abrimos o ticket #1692724 e não tivemos r"
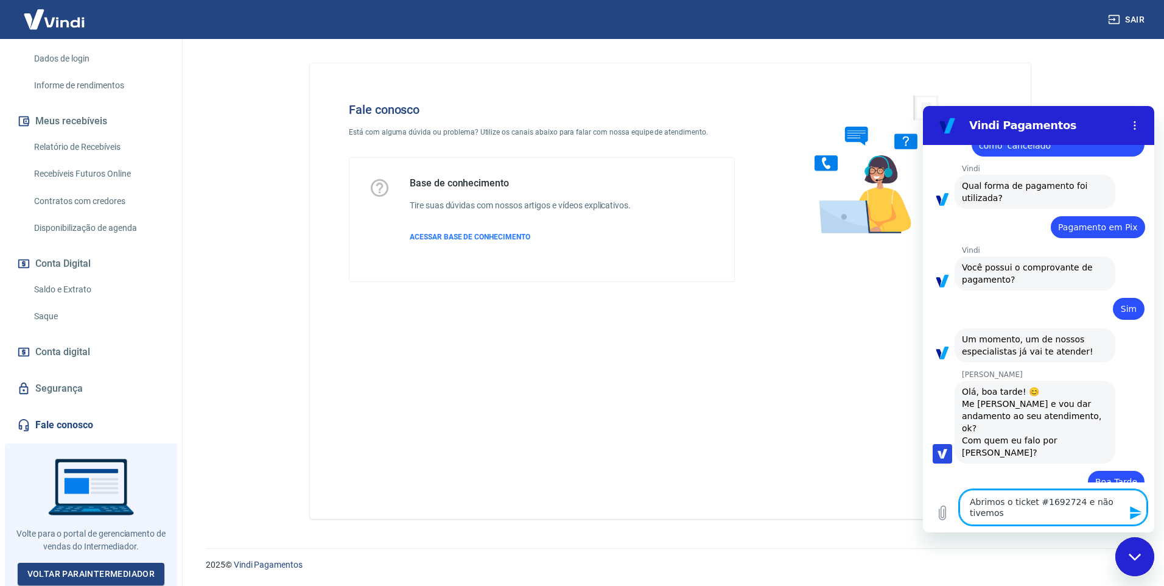
type textarea "x"
type textarea "Abrimos o ticket #1692724 e não tivemos re"
type textarea "x"
type textarea "Abrimos o ticket #1692724 e não tivemos reo"
type textarea "x"
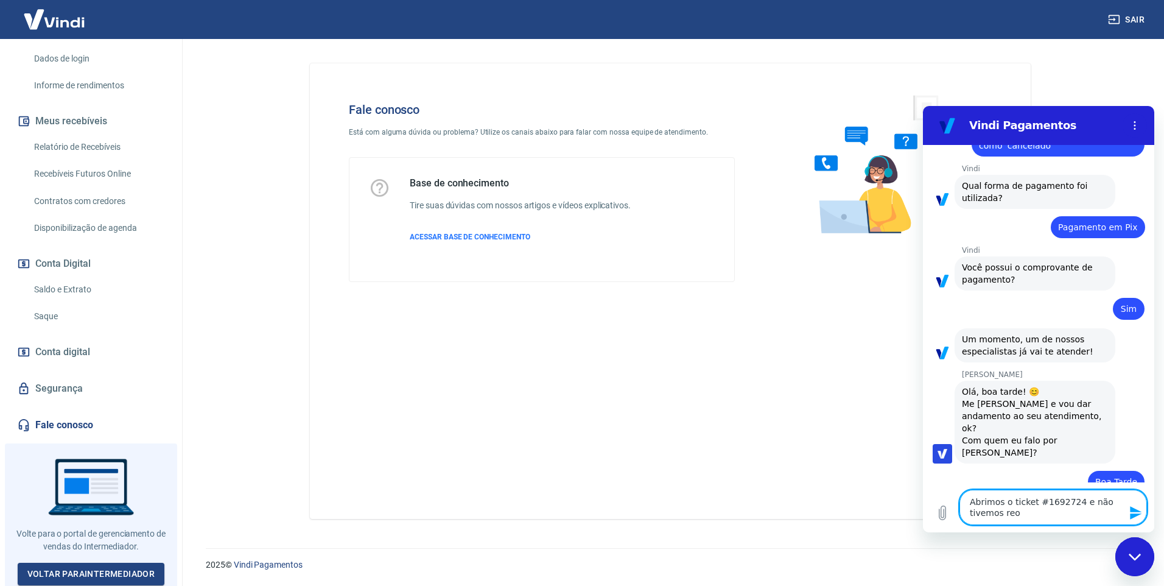
type textarea "Abrimos o ticket #1692724 e não tivemos re"
type textarea "x"
type textarea "Abrimos o ticket #1692724 e não tivemos ret"
type textarea "x"
type textarea "Abrimos o ticket #1692724 e não tivemos reto"
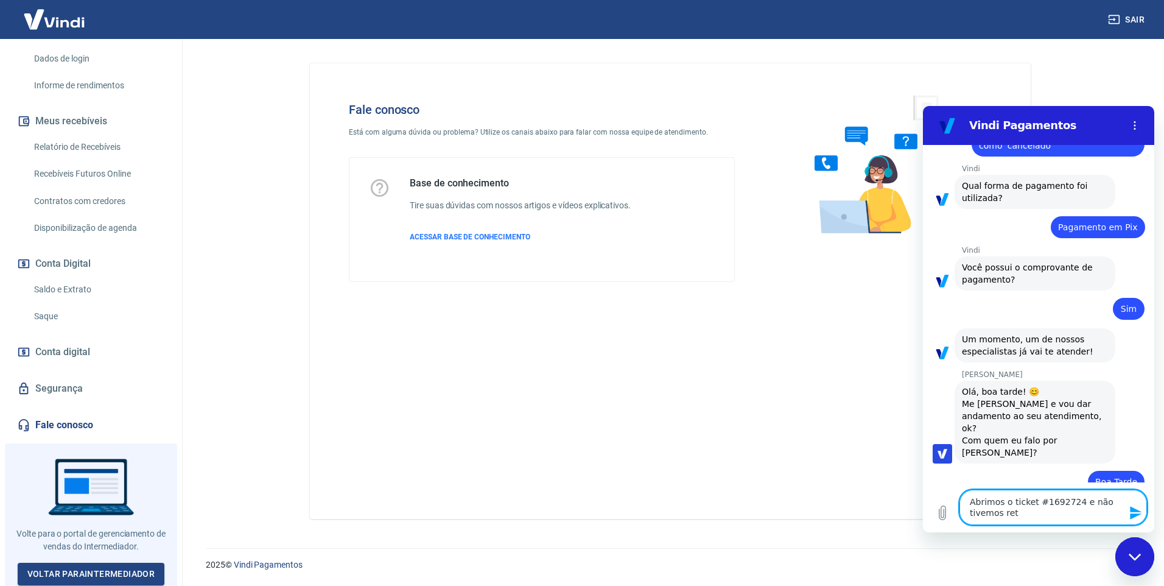
type textarea "x"
type textarea "Abrimos o ticket #1692724 e não tivemos retor"
type textarea "x"
type textarea "Abrimos o ticket #1692724 e não tivemos retorn"
type textarea "x"
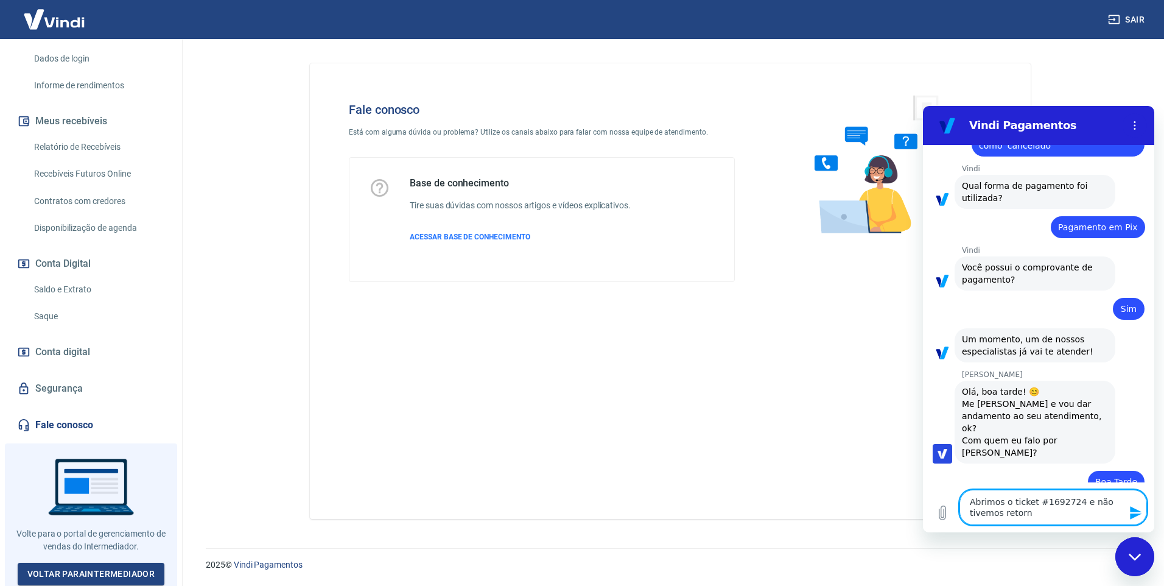
type textarea "Abrimos o ticket #1692724 e não tivemos retorno"
type textarea "x"
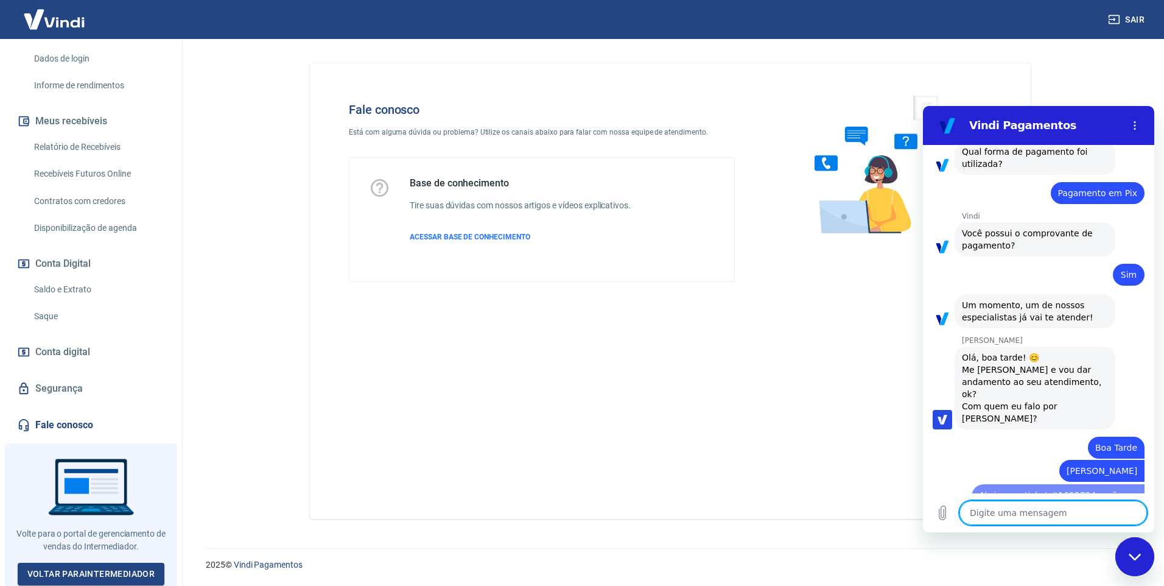
type textarea "x"
type textarea "T"
type textarea "x"
type textarea "Tr"
type textarea "x"
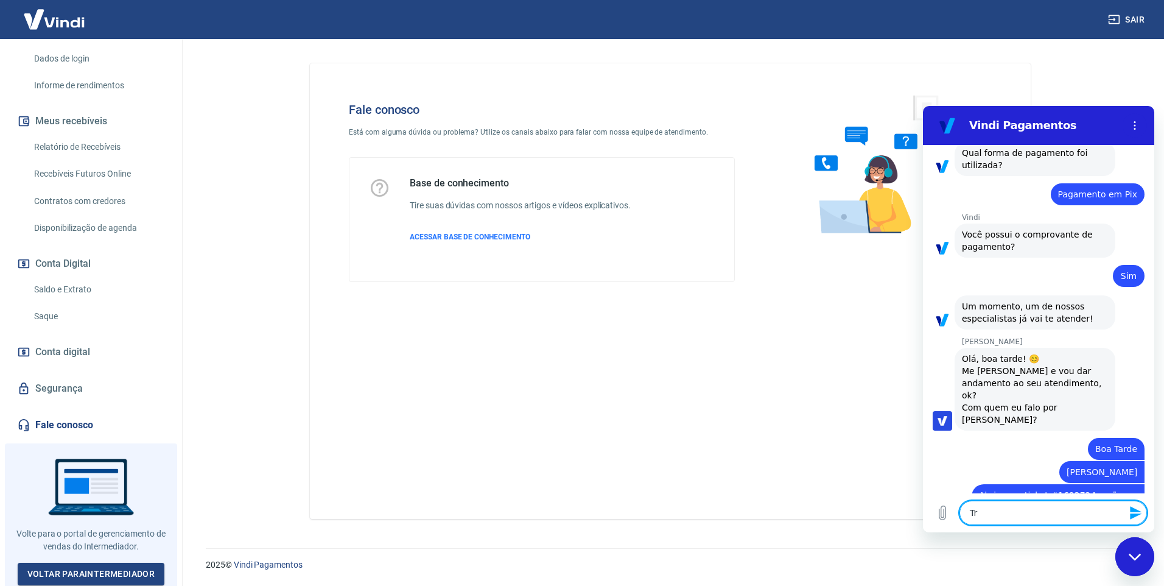
type textarea "Tra"
type textarea "x"
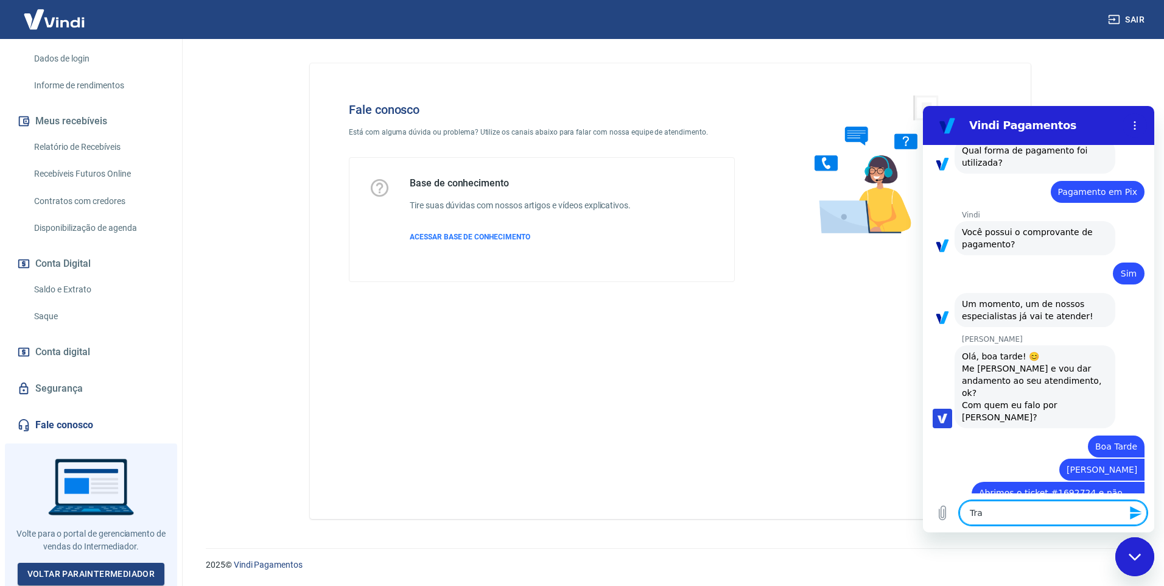
type textarea "Trat"
type textarea "x"
type textarea "Trata"
type textarea "x"
type textarea "Trata-"
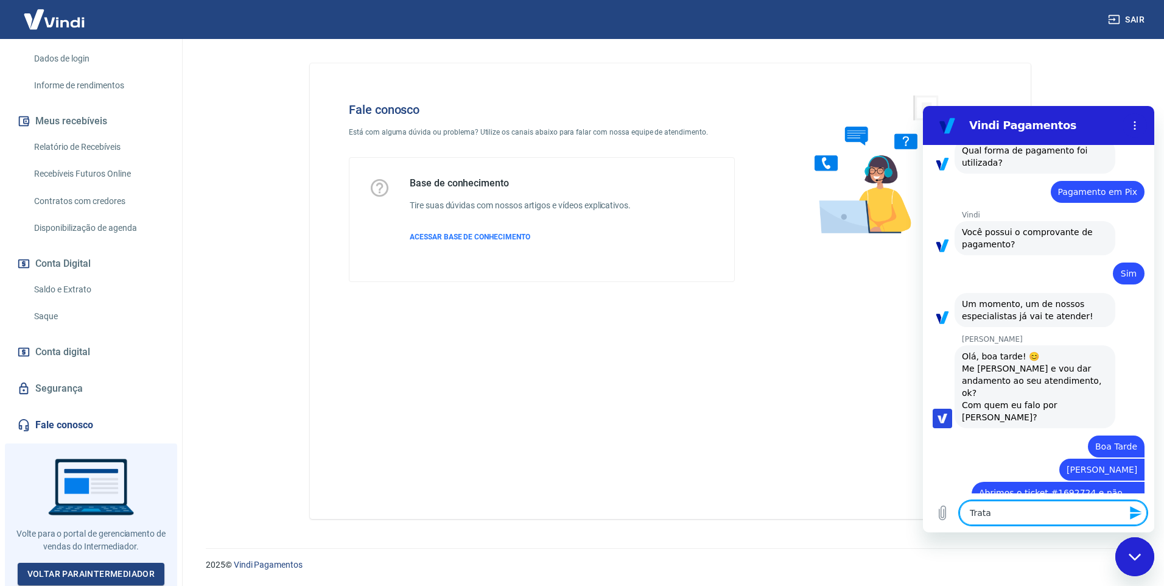
type textarea "x"
type textarea "Trata-s"
type textarea "x"
type textarea "Trata-se"
type textarea "x"
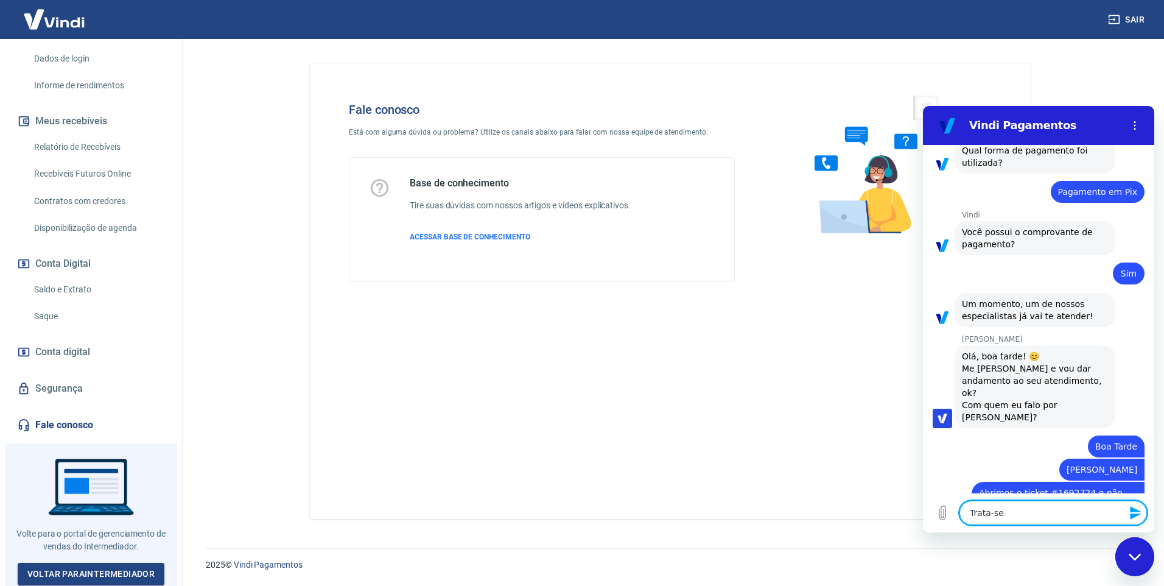
type textarea "Trata-se"
type textarea "x"
type textarea "Trata-se d"
type textarea "x"
type textarea "Trata-se de"
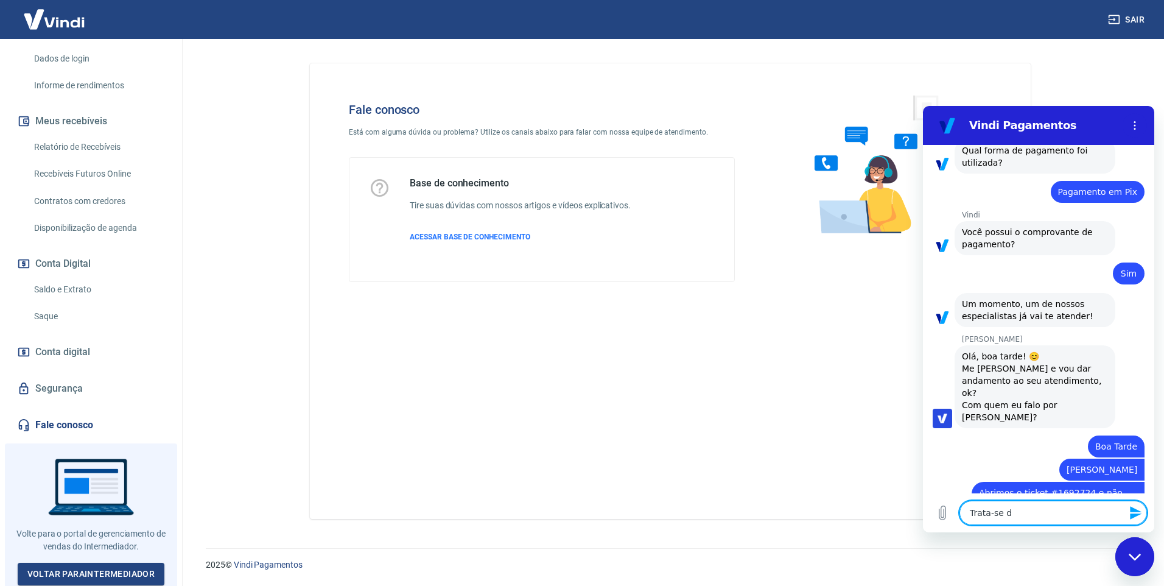
type textarea "x"
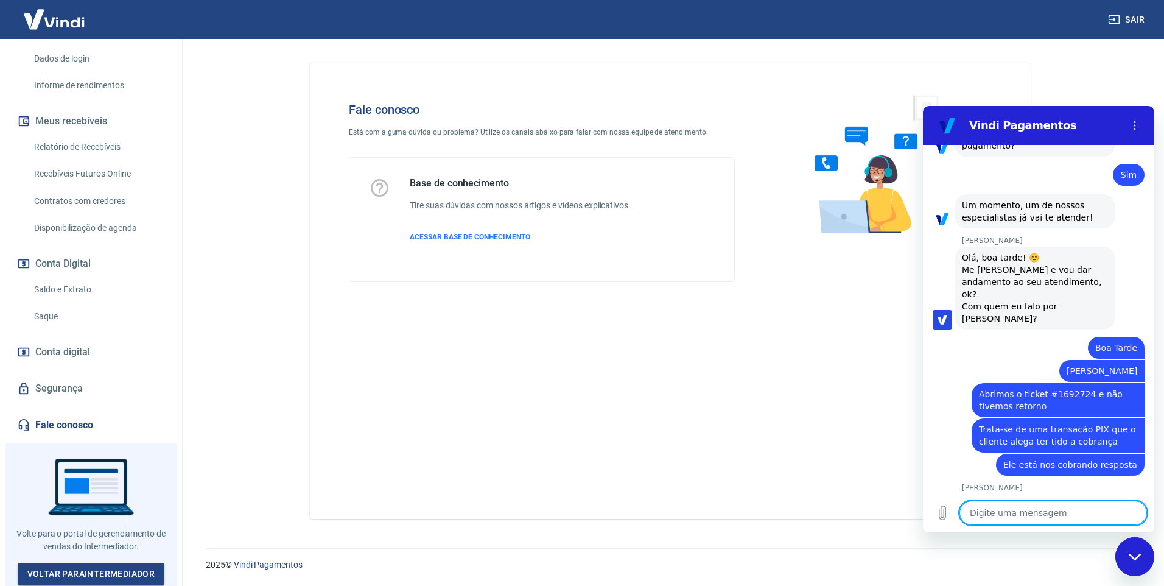
scroll to position [1227, 0]
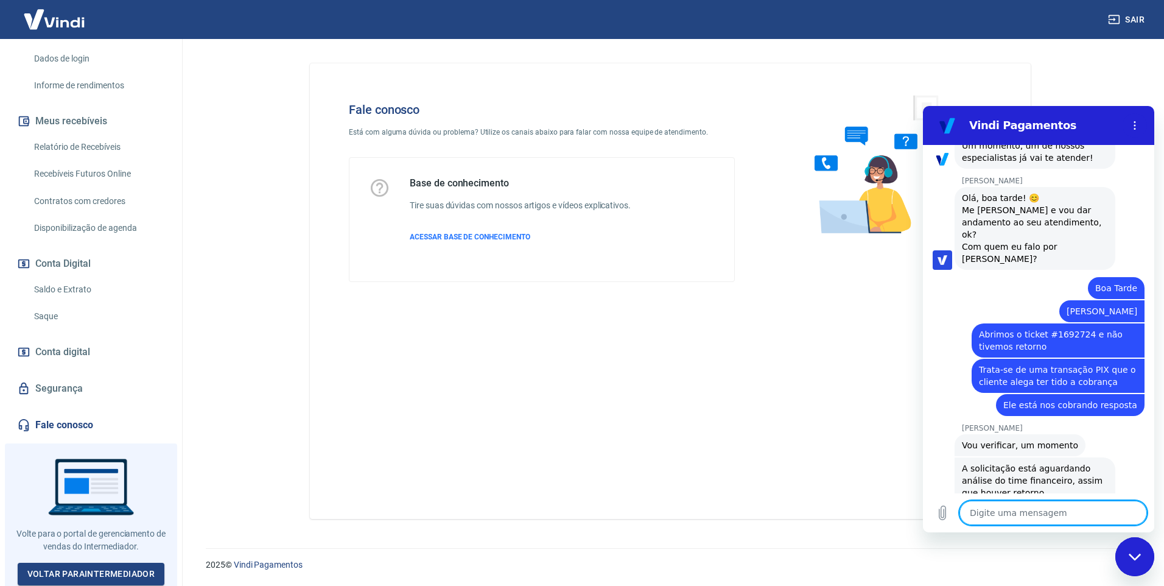
click at [1002, 516] on textarea at bounding box center [1054, 513] width 188 height 24
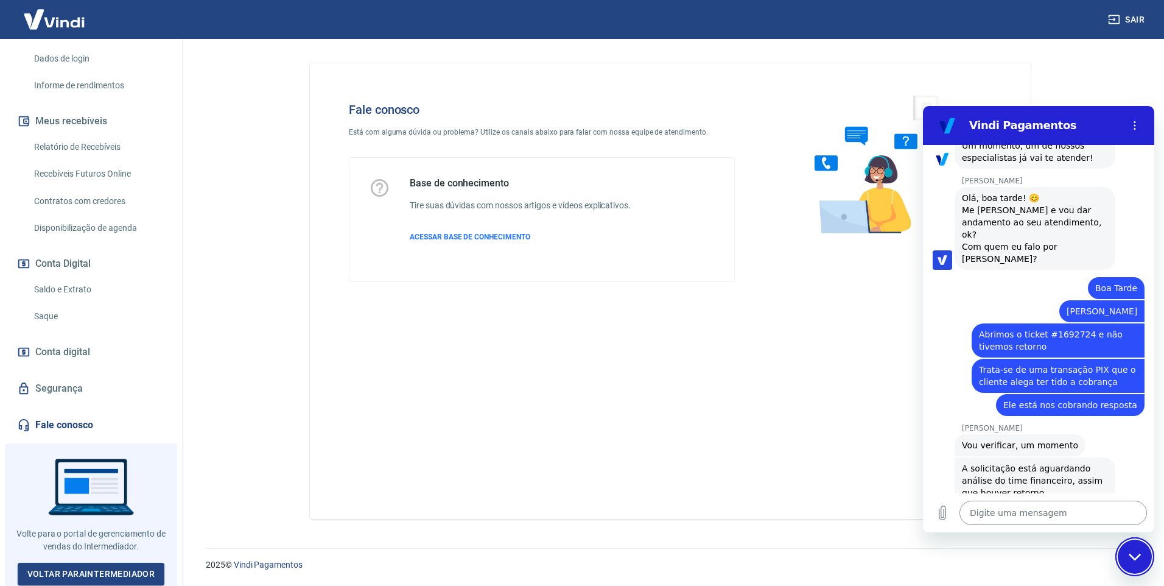
click at [1116, 537] on button "Fechar janela de mensagens" at bounding box center [1135, 556] width 39 height 39
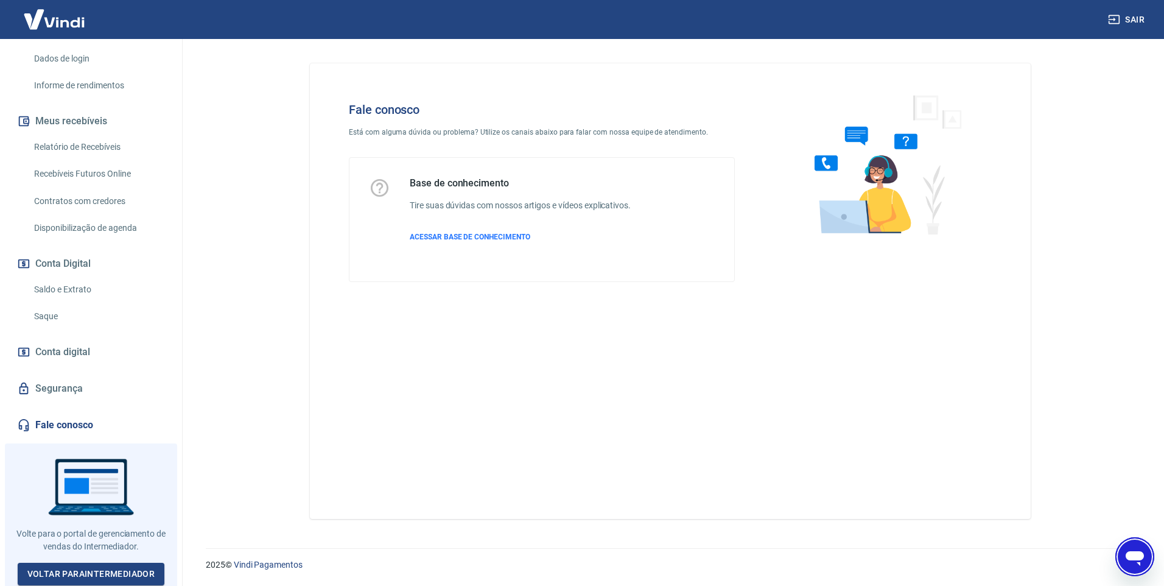
click at [1136, 558] on icon "Abrir janela de mensagens" at bounding box center [1135, 558] width 18 height 15
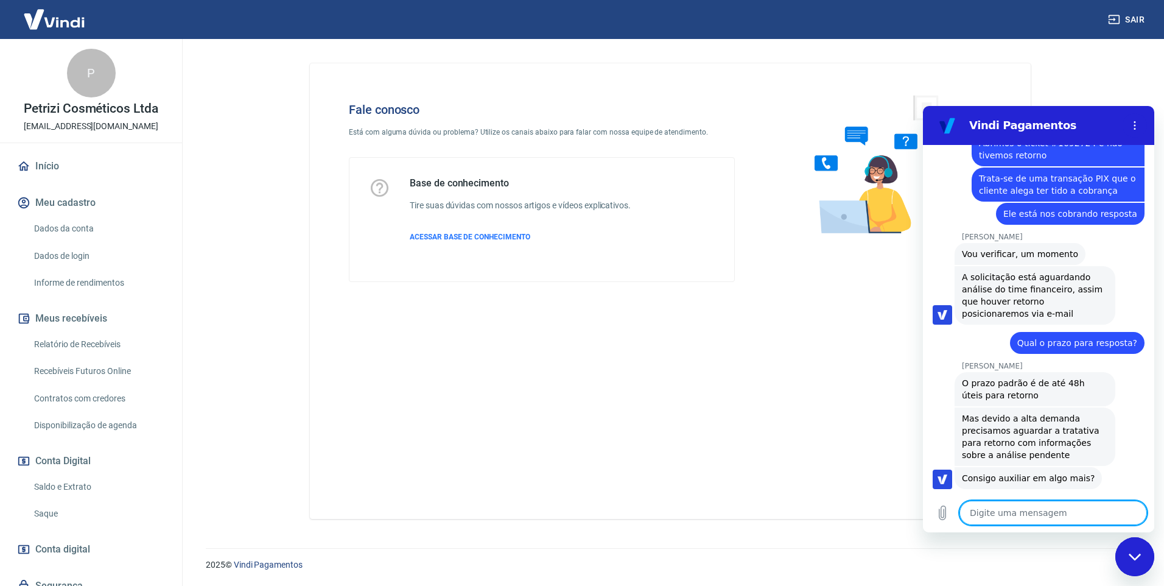
scroll to position [1421, 0]
